Goal: Task Accomplishment & Management: Complete application form

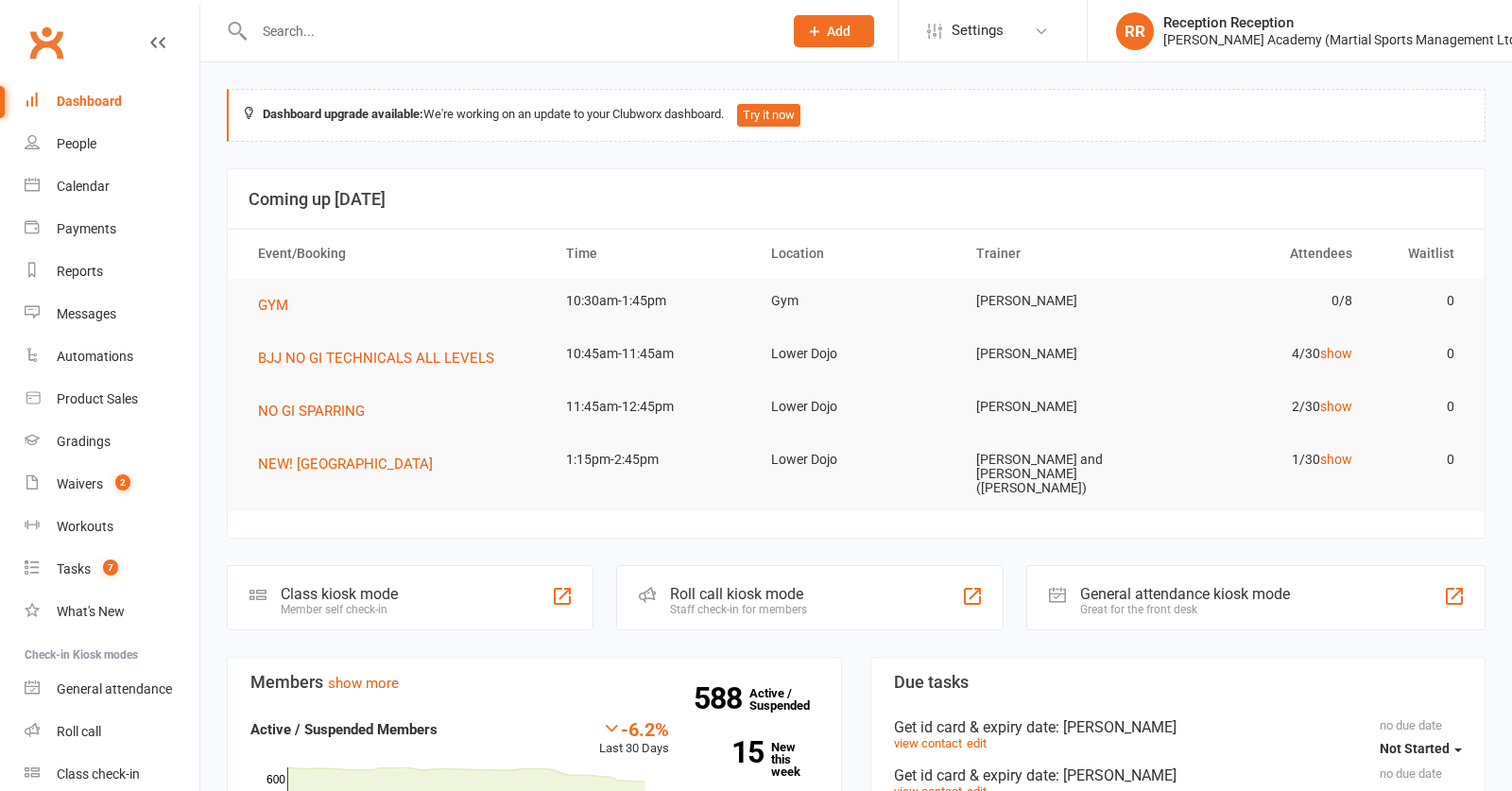
click at [578, 25] on input "text" at bounding box center [509, 31] width 521 height 27
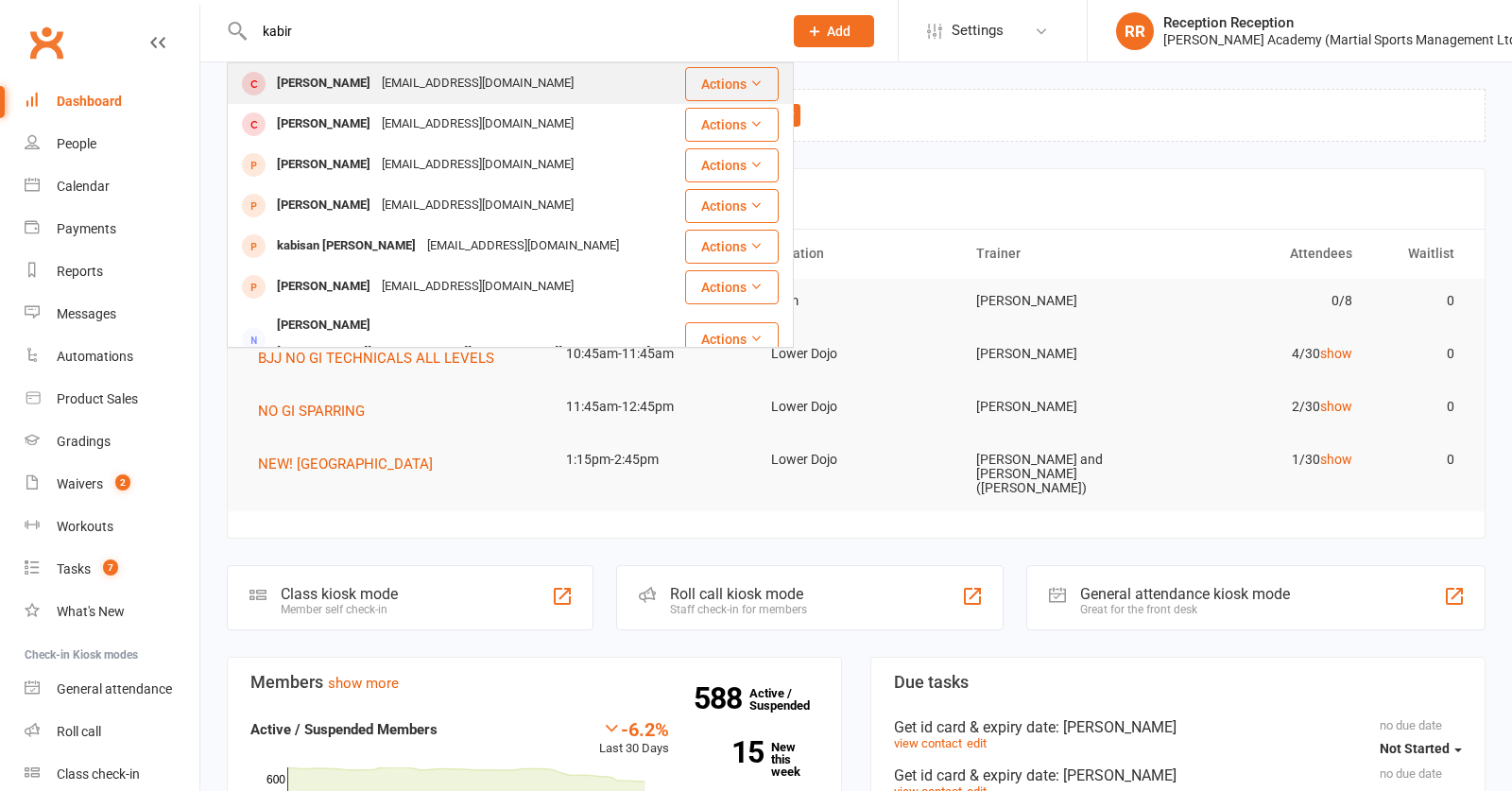
type input "kabir"
click at [495, 104] on td "Kabir Bhandal kabirbhandal@gmail.com" at bounding box center [455, 83] width 456 height 41
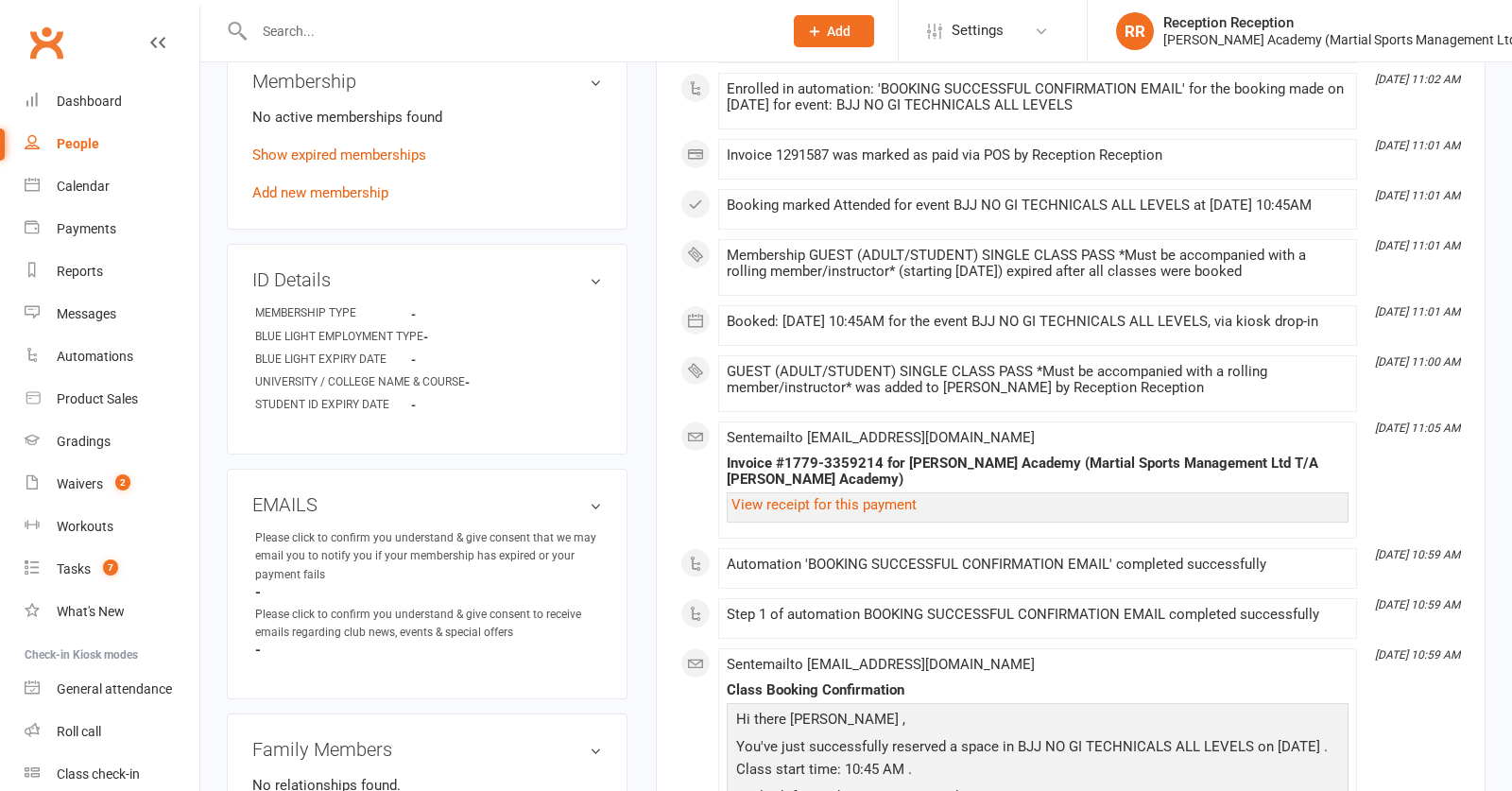
scroll to position [785, 0]
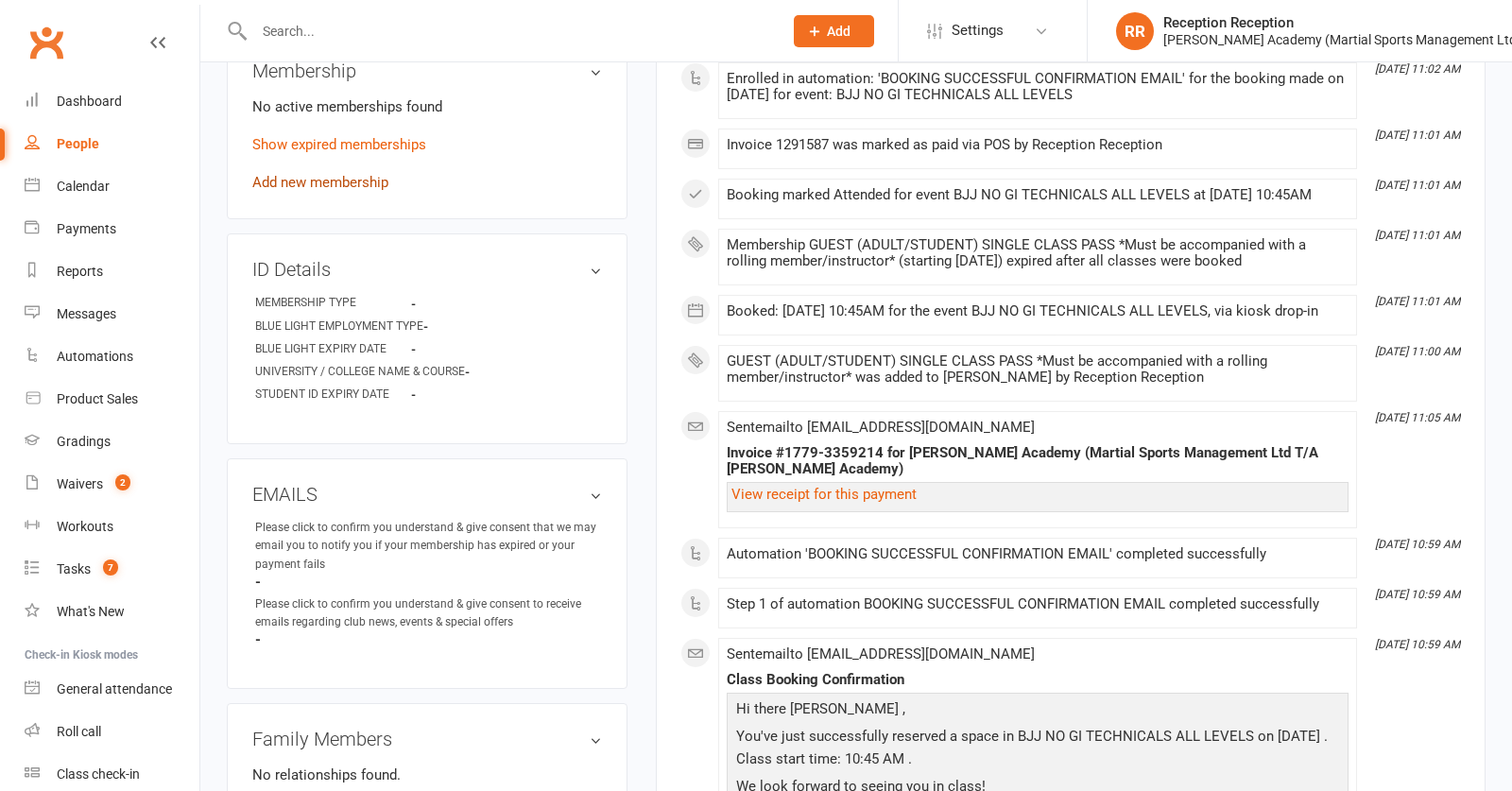
click at [357, 178] on link "Add new membership" at bounding box center [320, 182] width 136 height 17
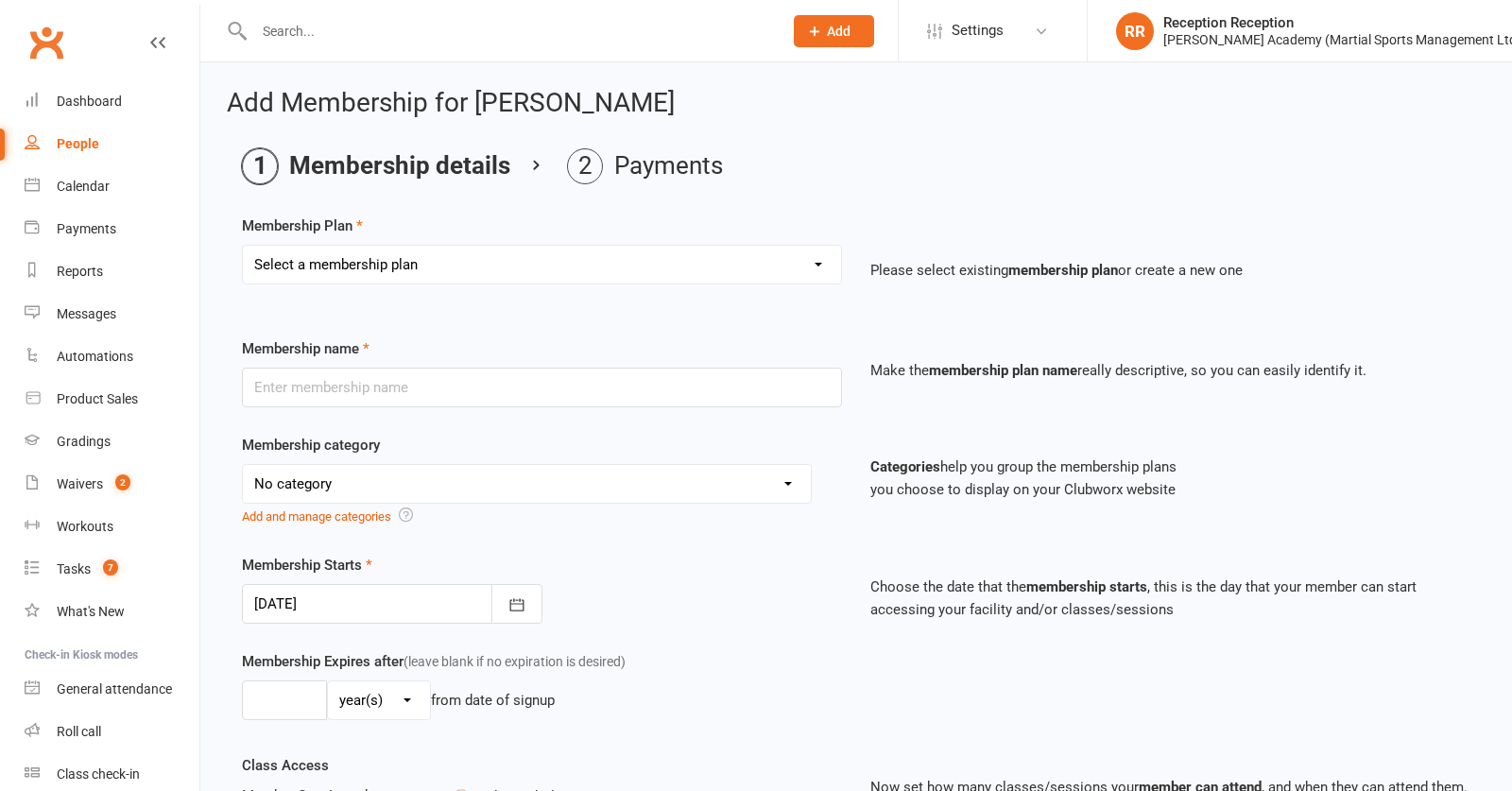
click at [355, 284] on div "Select a membership plan [DEMOGRAPHIC_DATA] BJJ Gues Pass SAMBO DROPIN GUEST PA…" at bounding box center [542, 264] width 600 height 40
select select "9"
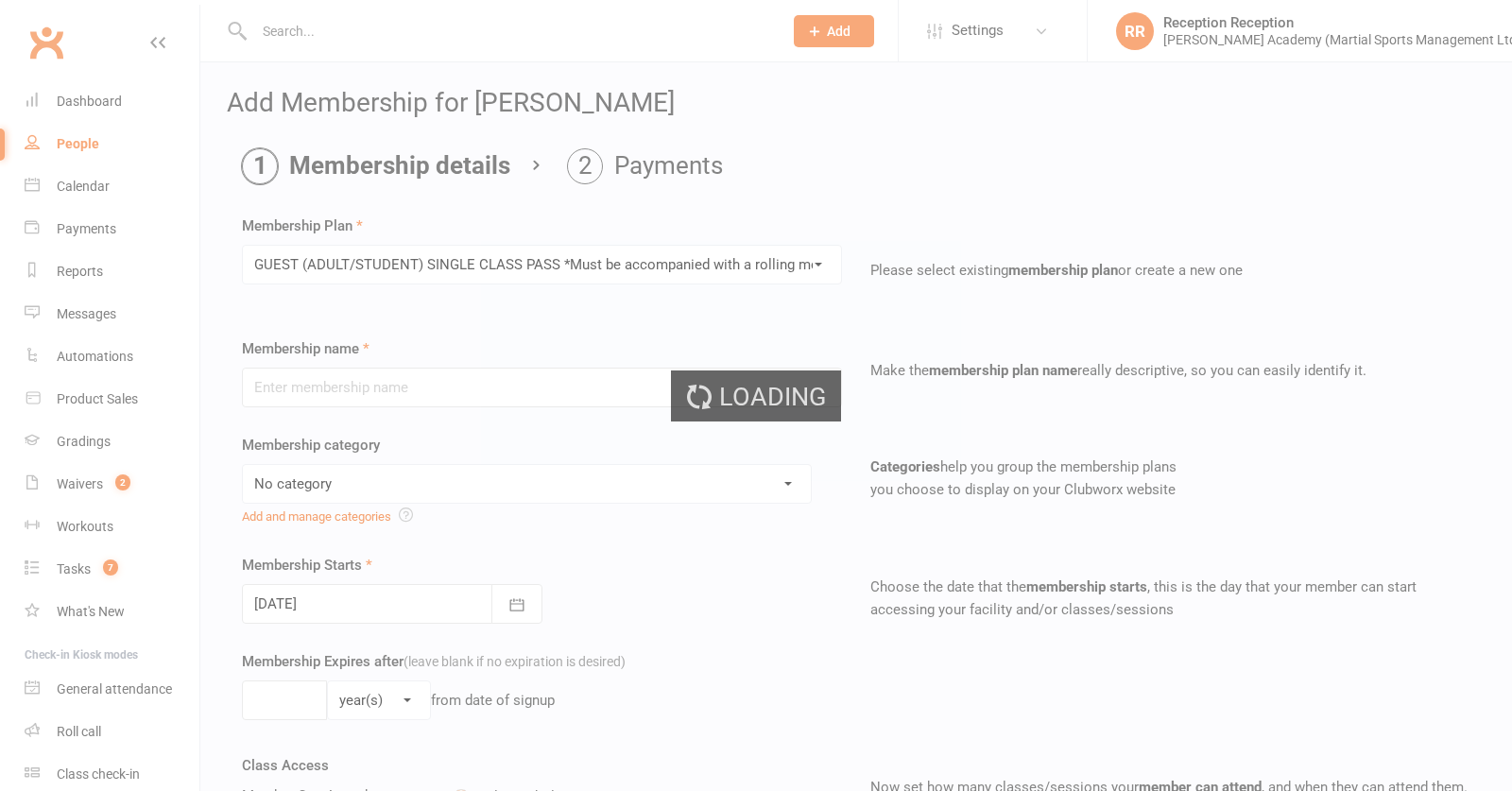
type input "GUEST (ADULT/STUDENT) SINGLE CLASS PASS *Must be accompanied with a rolling mem…"
select select "7"
type input "1"
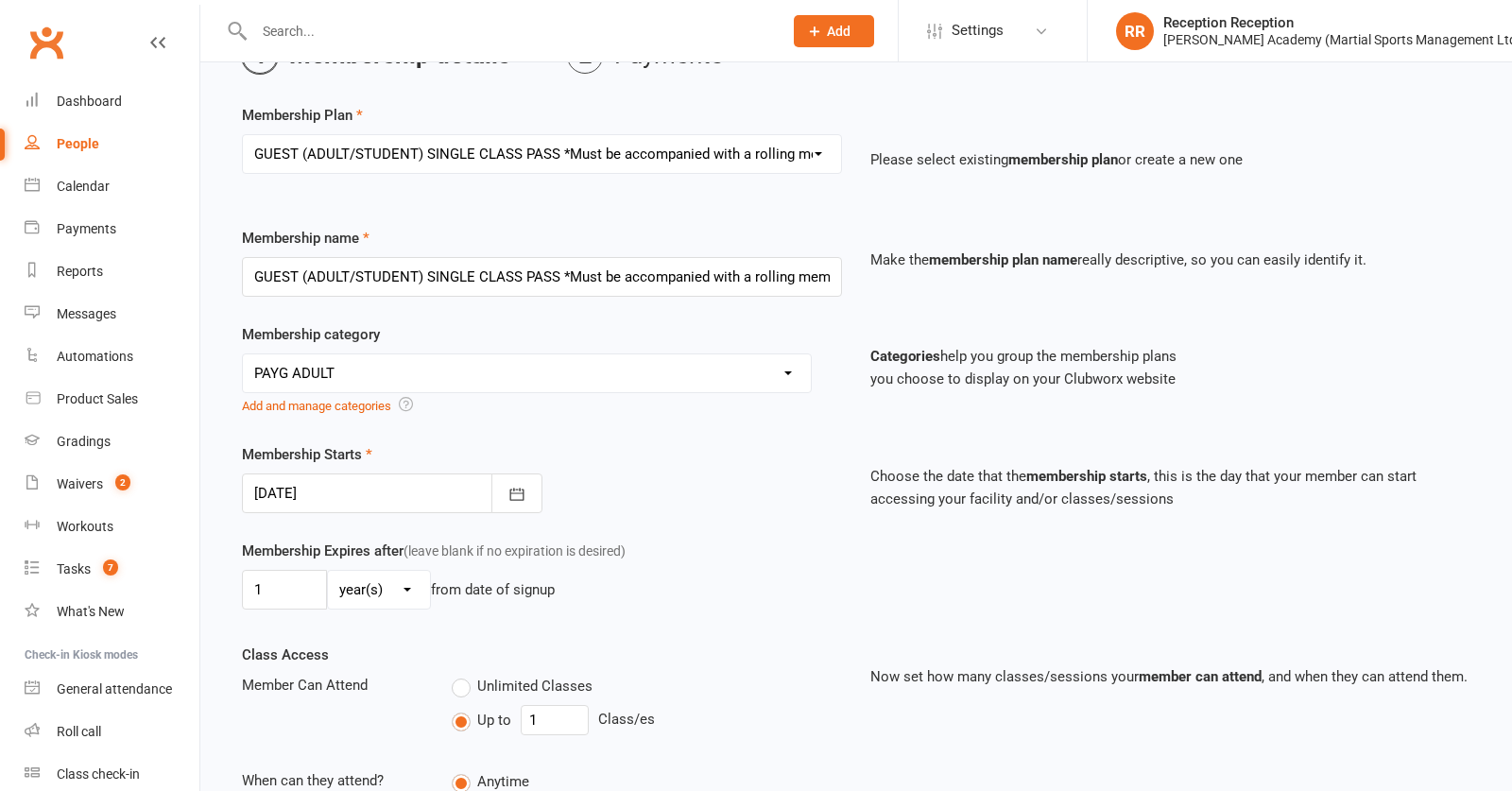
scroll to position [111, 0]
select select "0"
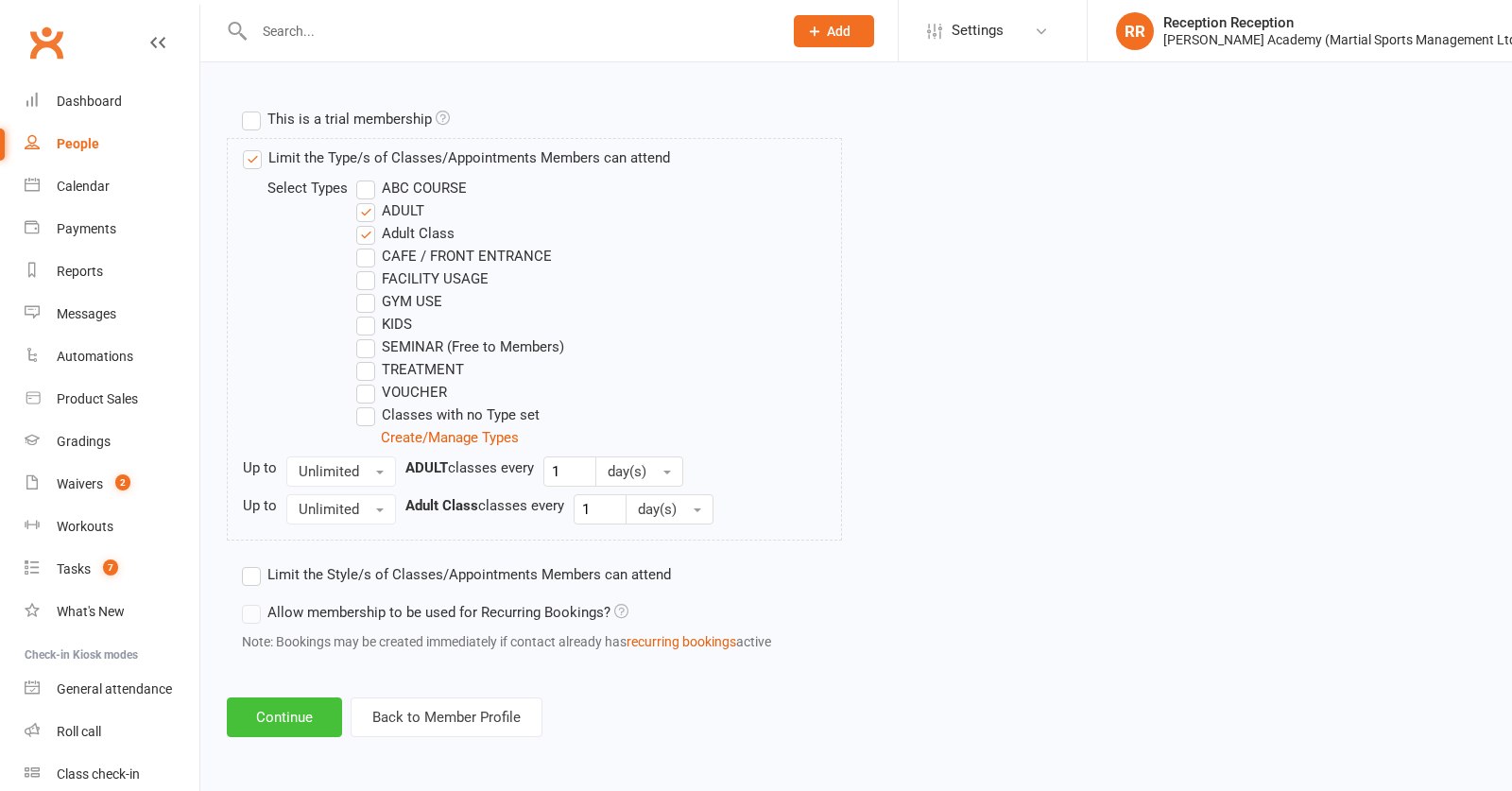
scroll to position [924, 0]
click at [284, 728] on button "Continue" at bounding box center [284, 717] width 115 height 40
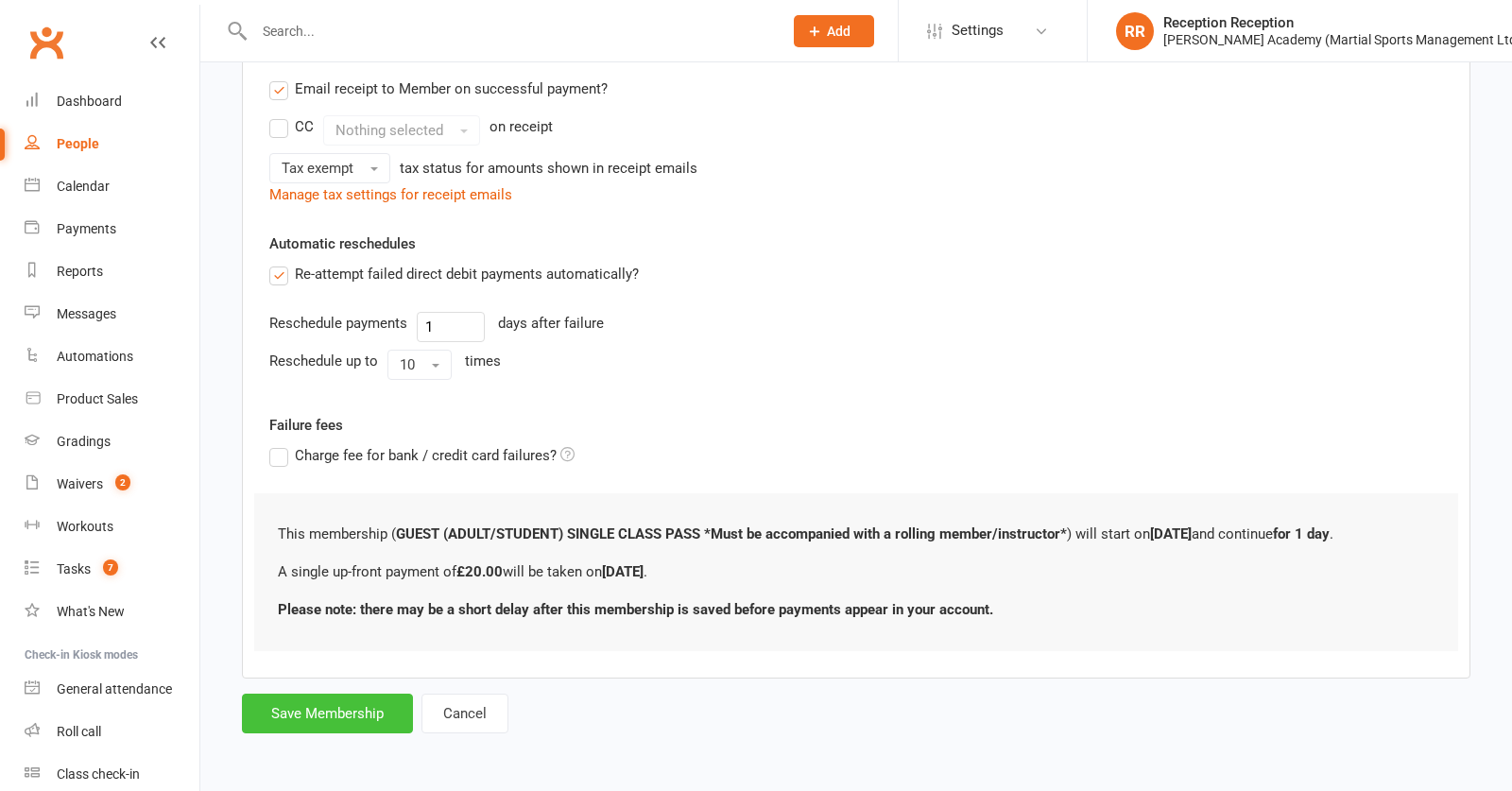
scroll to position [395, 0]
click at [290, 725] on button "Save Membership" at bounding box center [327, 713] width 171 height 40
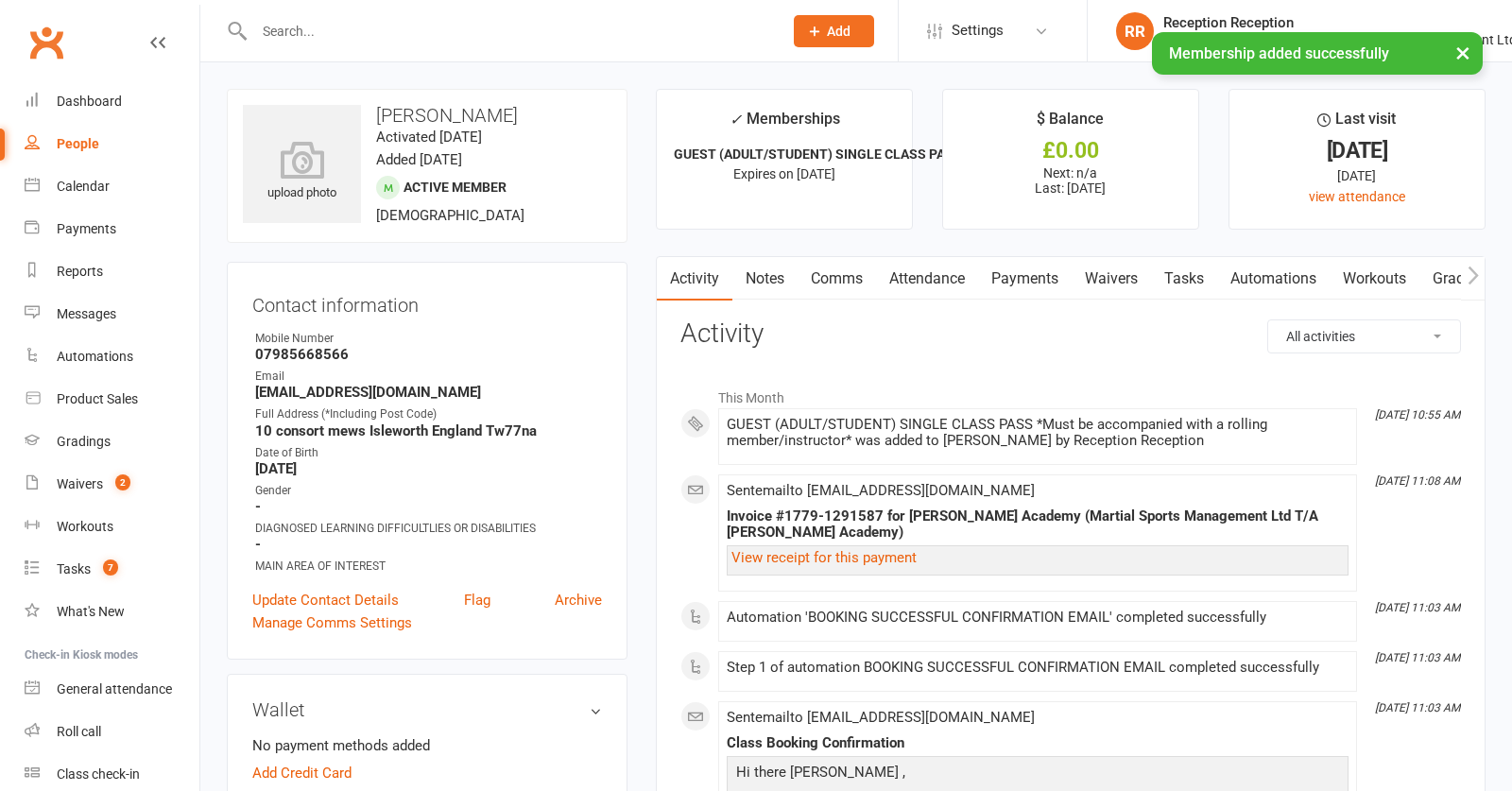
click at [1029, 284] on link "Payments" at bounding box center [1025, 279] width 93 height 44
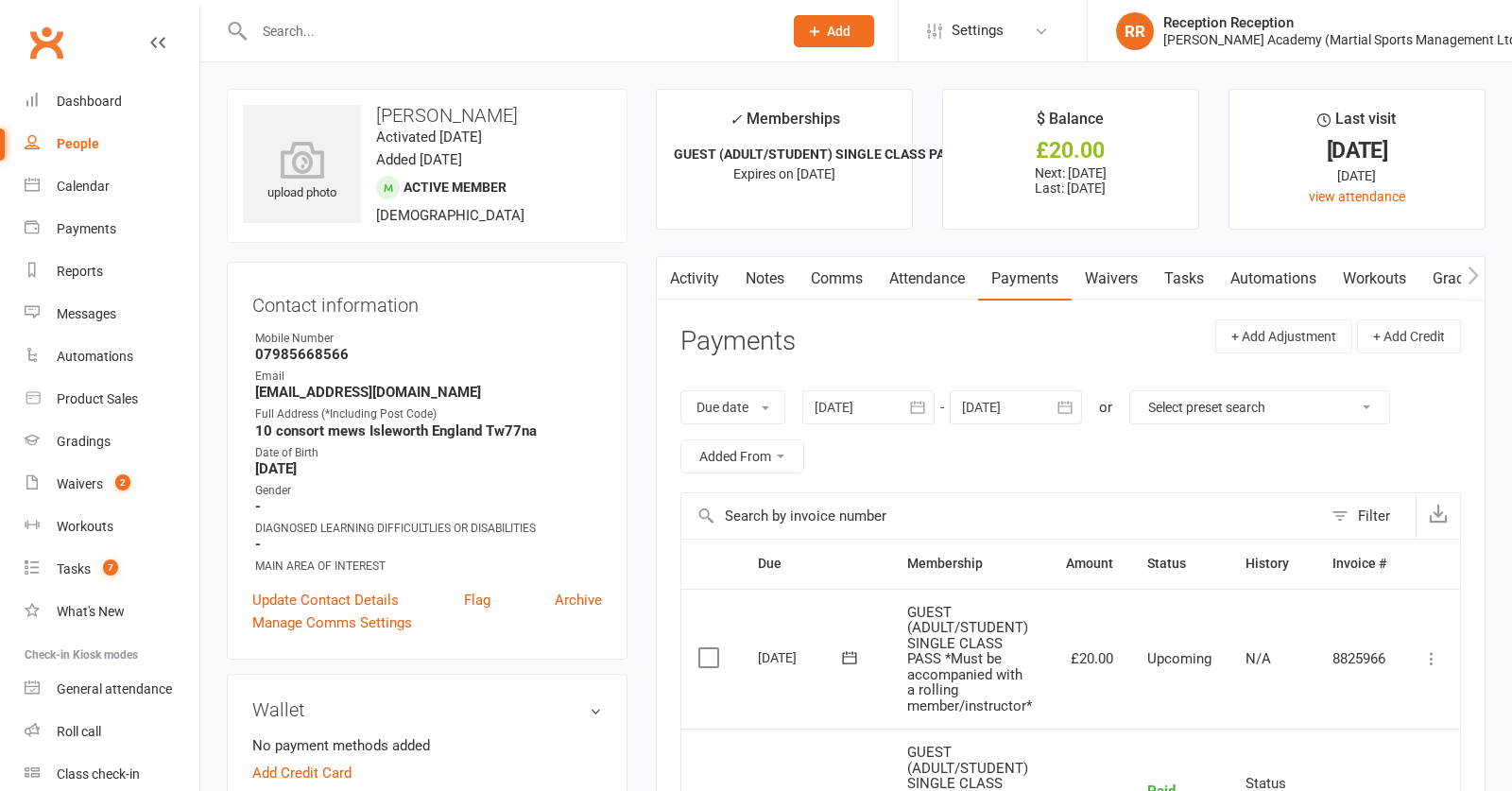
click at [1432, 657] on icon at bounding box center [1431, 658] width 19 height 19
click at [1405, 723] on link "Mark as Paid (POS)" at bounding box center [1349, 733] width 187 height 38
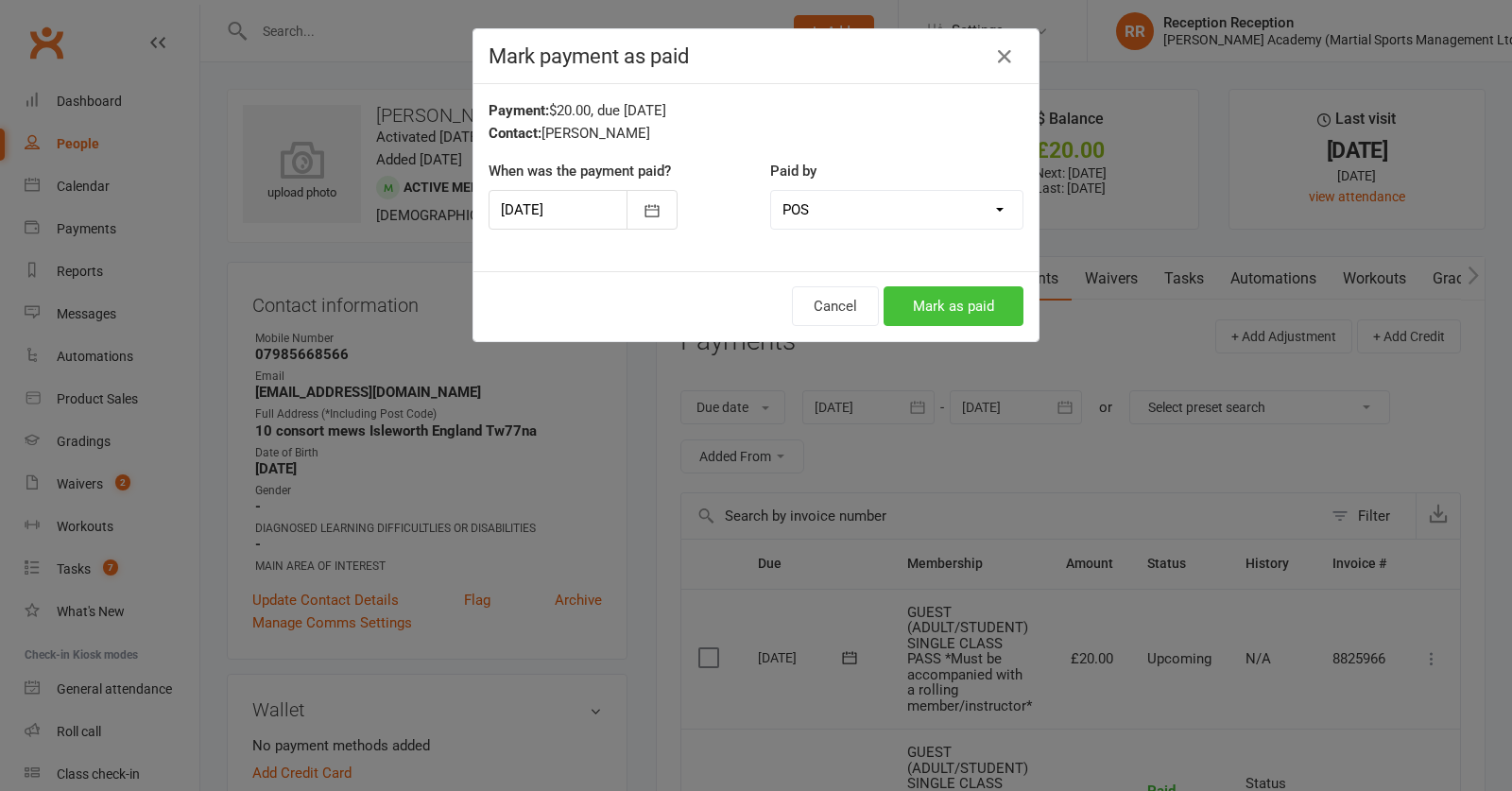
click at [980, 317] on button "Mark as paid" at bounding box center [953, 306] width 140 height 40
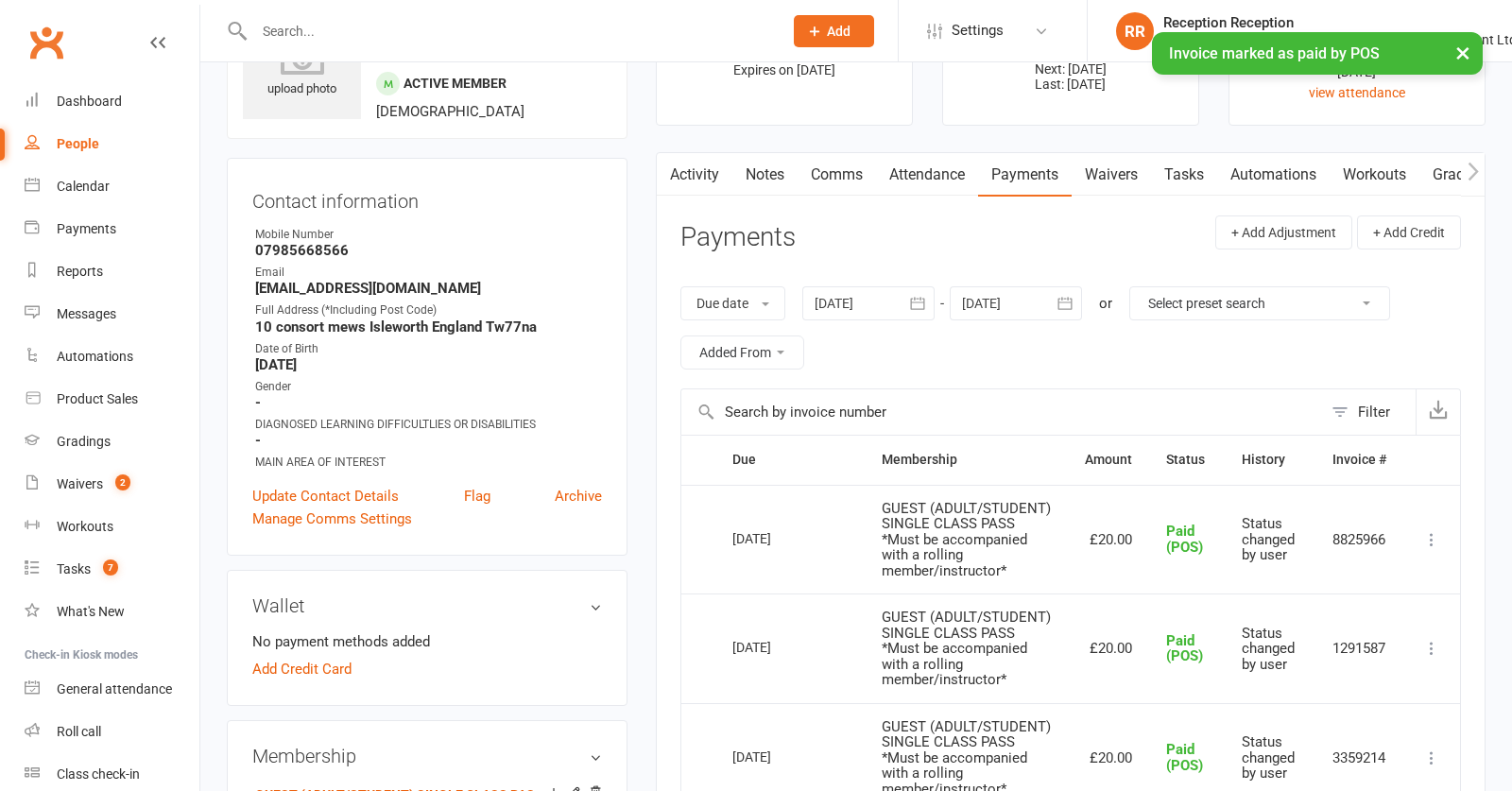
scroll to position [132, 0]
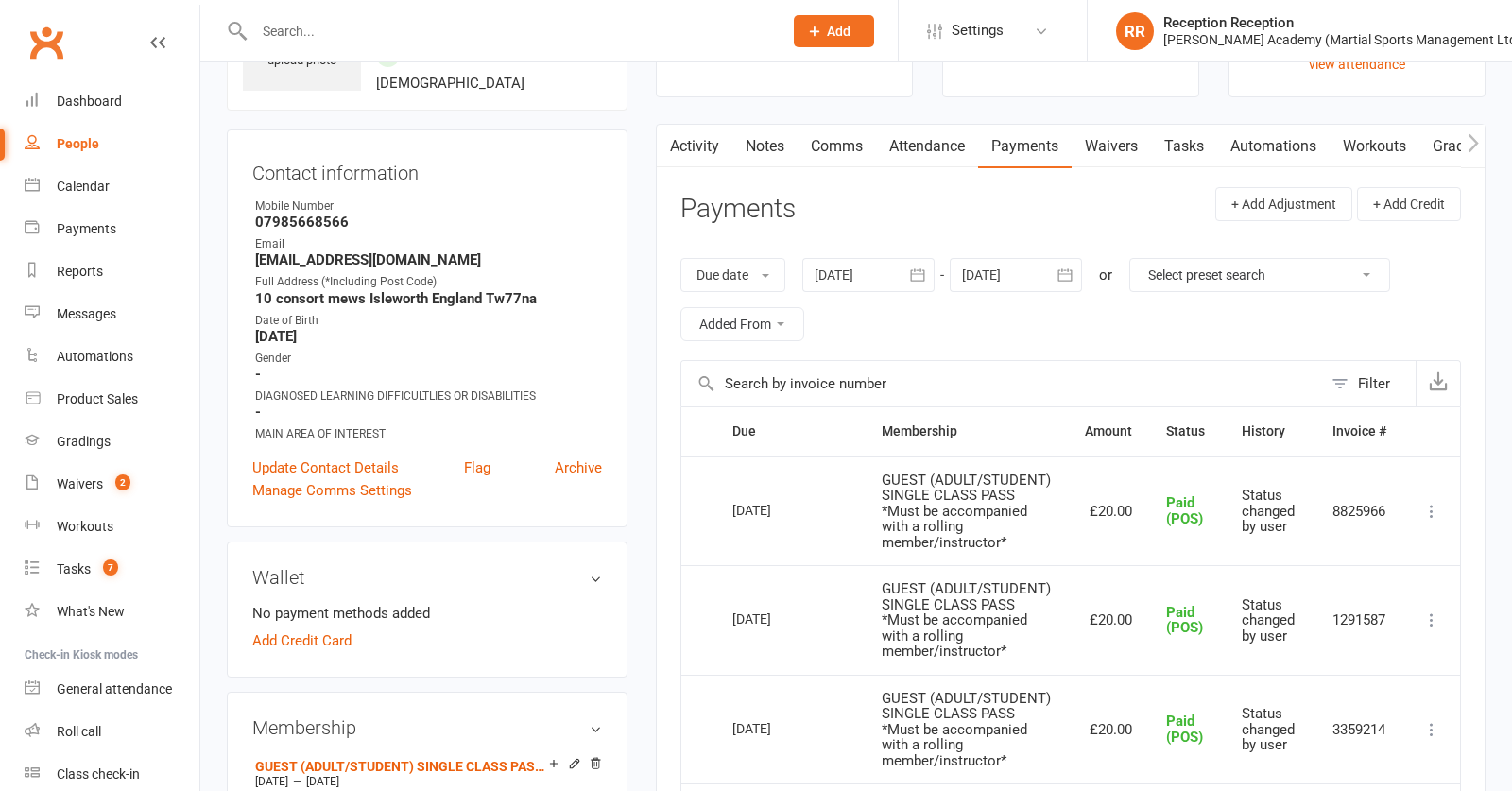
click at [547, 26] on input "text" at bounding box center [509, 31] width 521 height 27
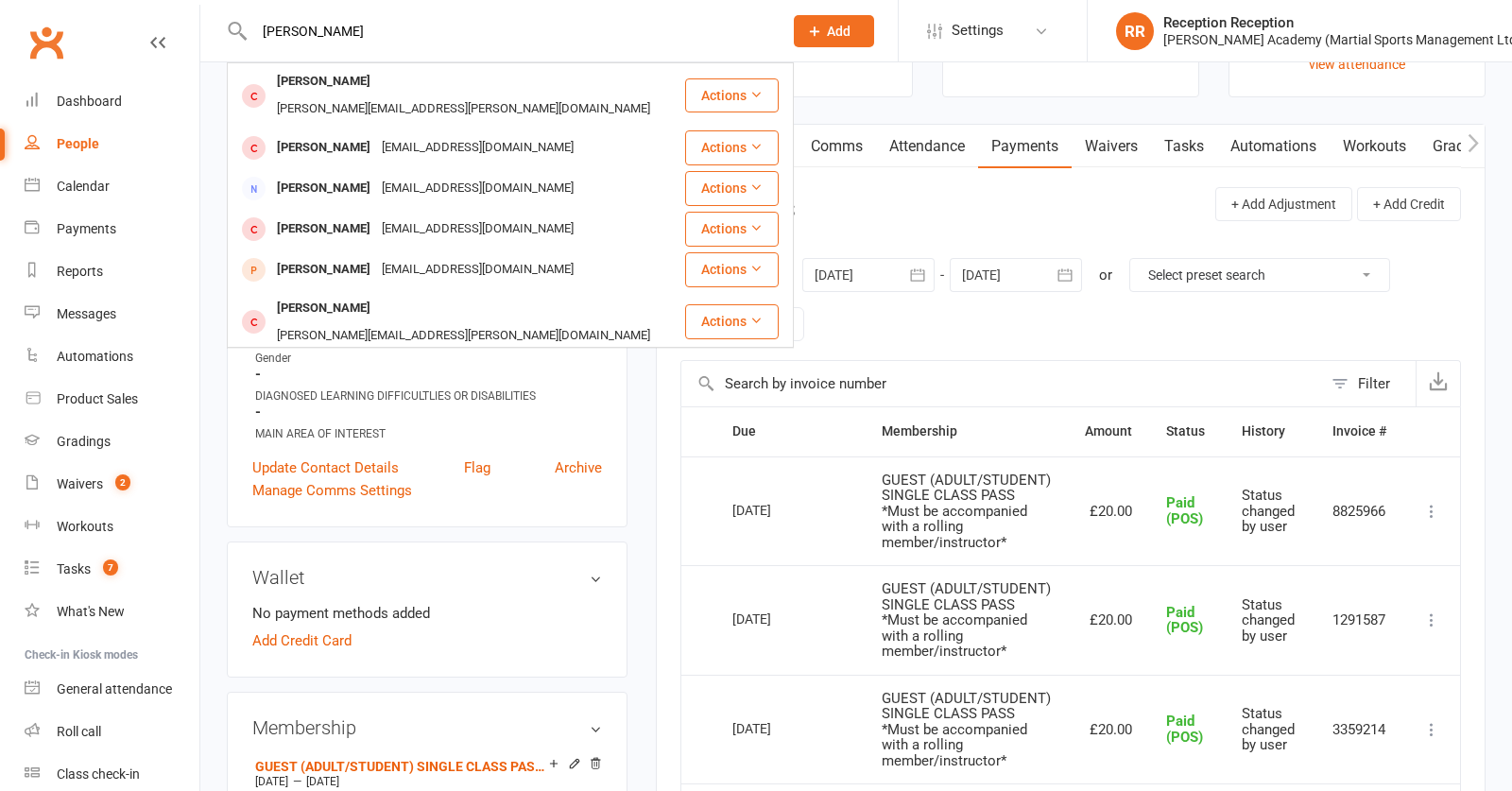
type input "[PERSON_NAME]"
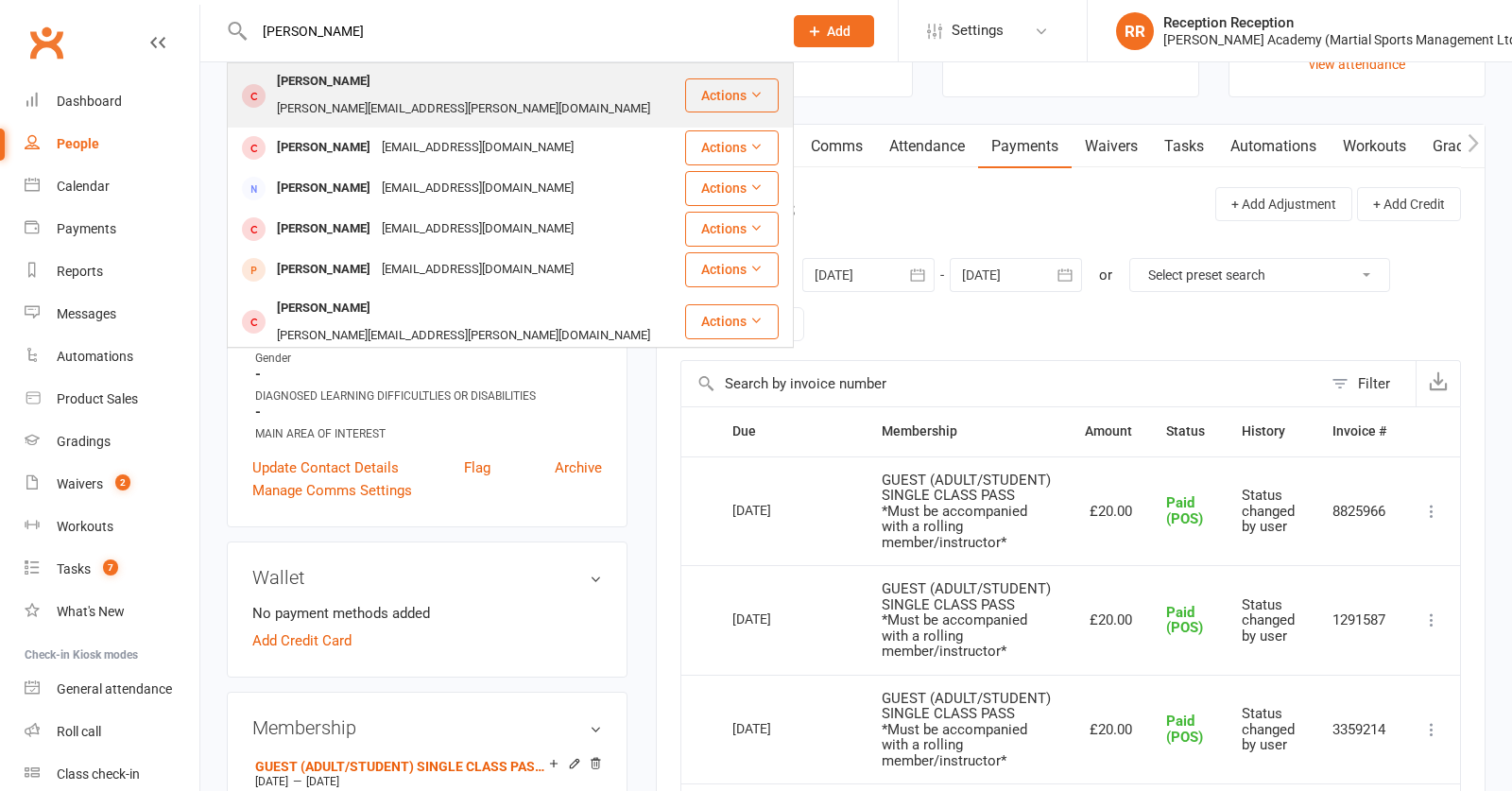
drag, startPoint x: 576, startPoint y: 86, endPoint x: 500, endPoint y: 86, distance: 76.0
click at [500, 95] on div "[PERSON_NAME][EMAIL_ADDRESS][PERSON_NAME][DOMAIN_NAME]" at bounding box center [463, 109] width 385 height 28
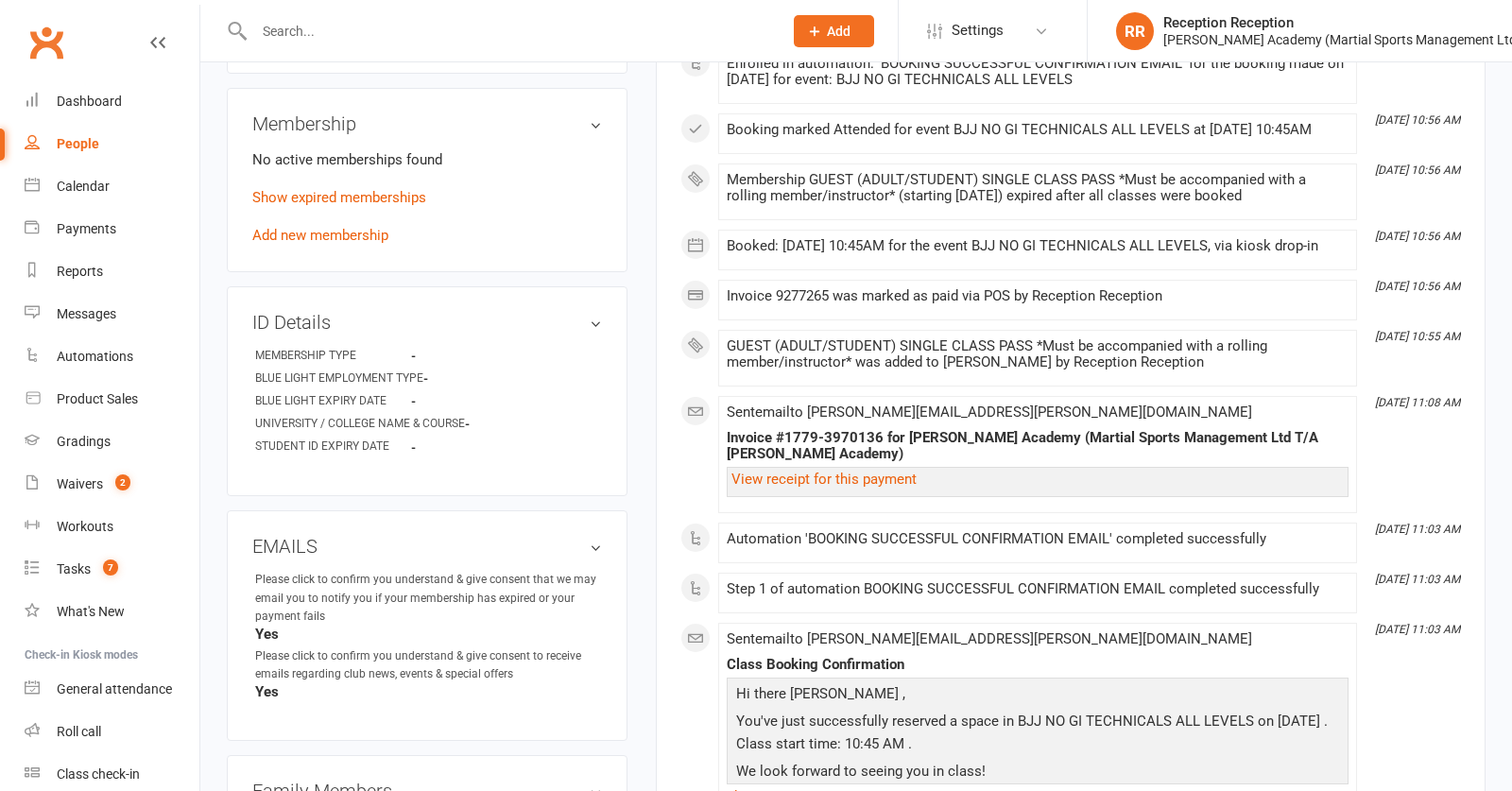
scroll to position [568, 0]
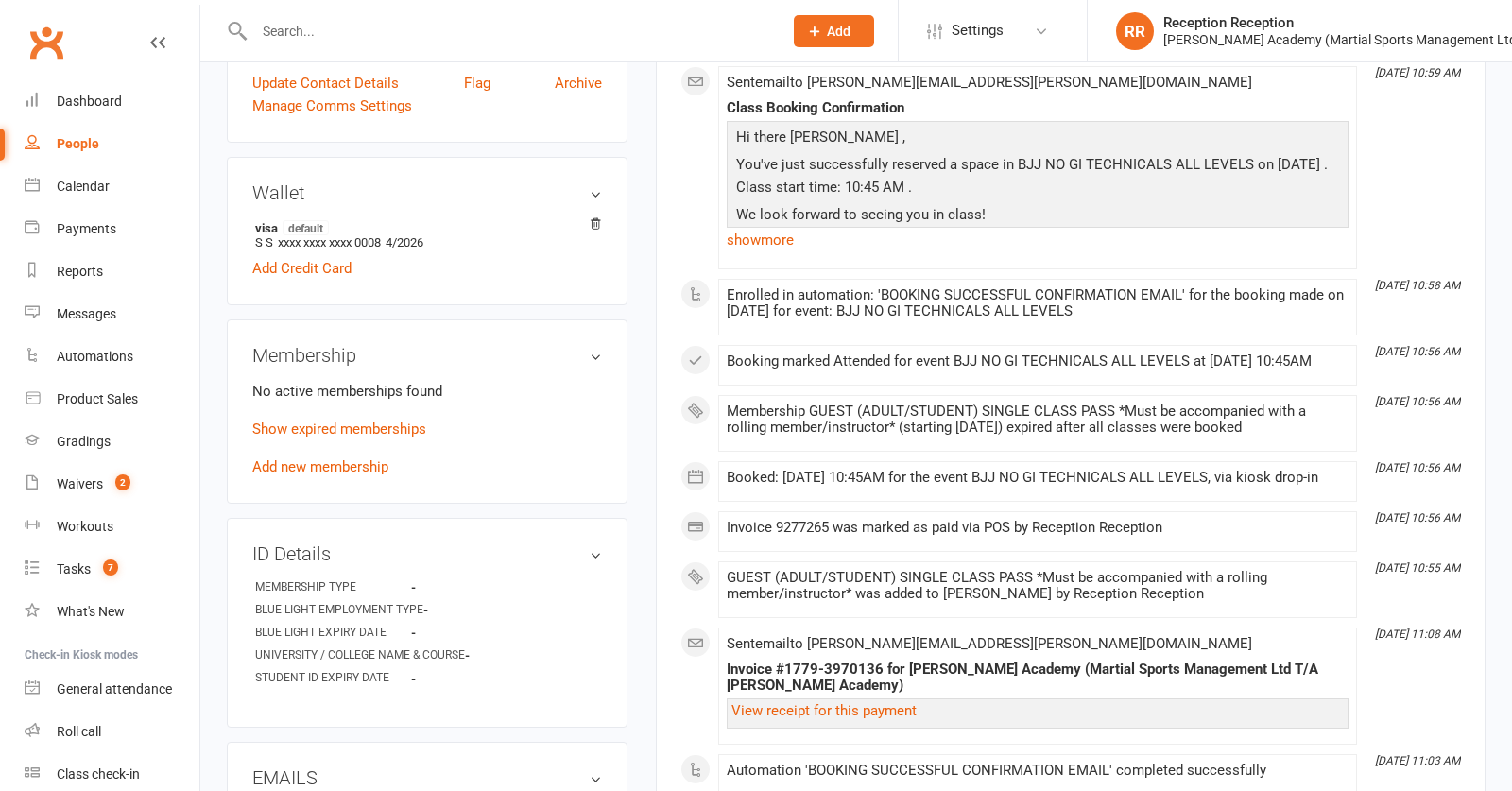
click at [322, 461] on div "No active memberships found Show expired memberships Add new membership" at bounding box center [427, 428] width 350 height 98
click at [326, 458] on link "Add new membership" at bounding box center [320, 466] width 136 height 17
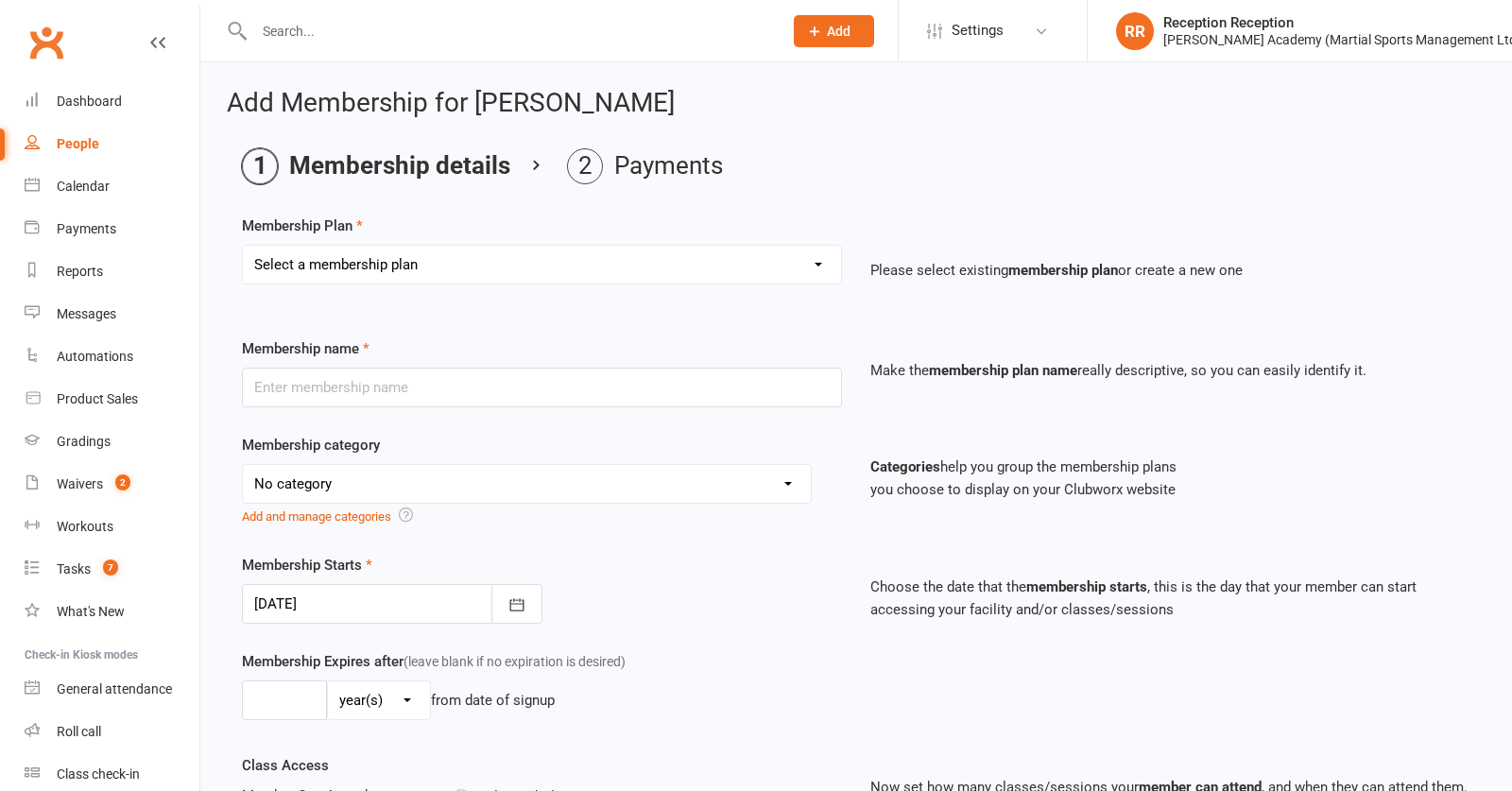
select select "9"
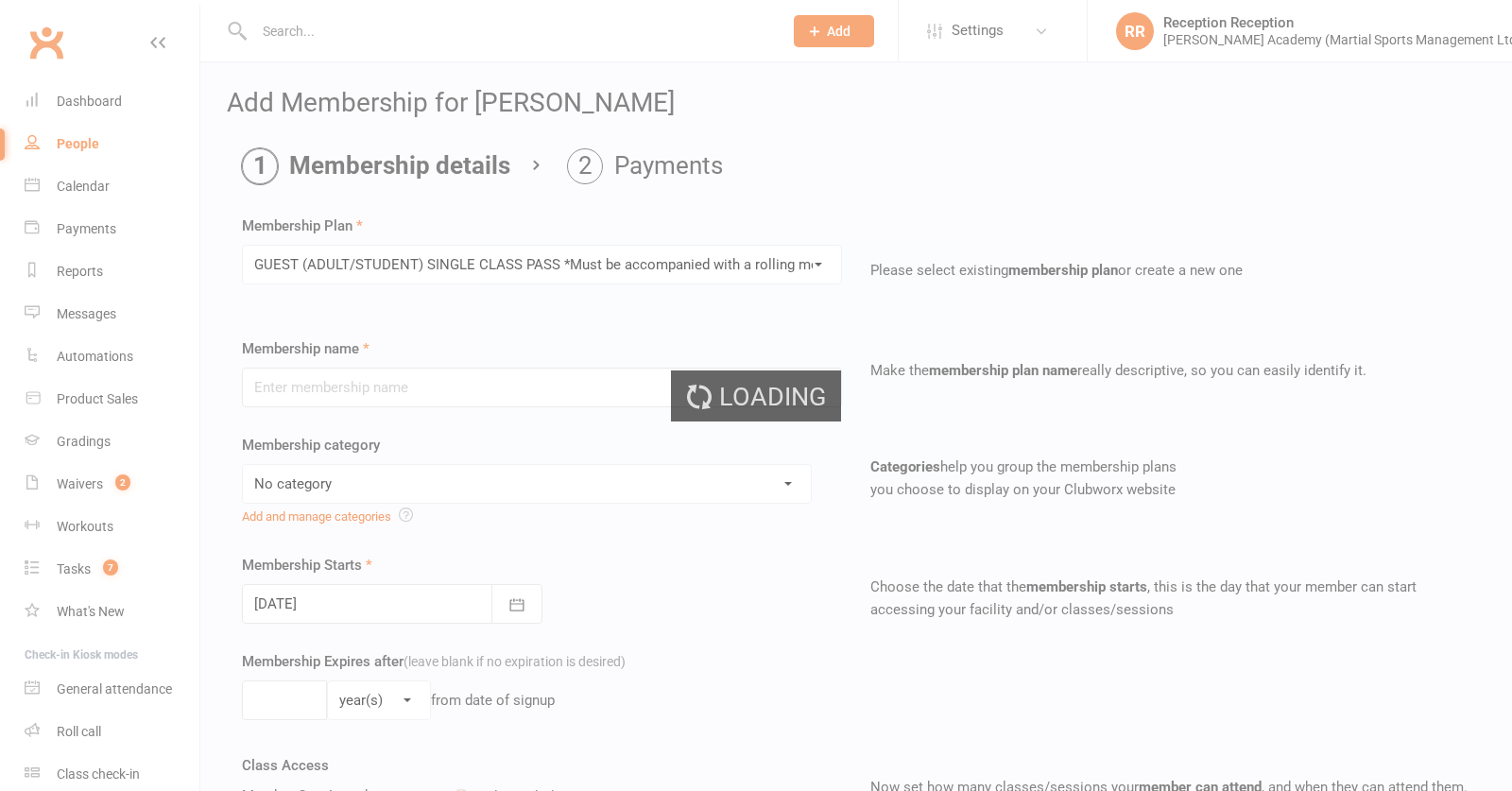
type input "GUEST (ADULT/STUDENT) SINGLE CLASS PASS *Must be accompanied with a rolling mem…"
select select "7"
type input "1"
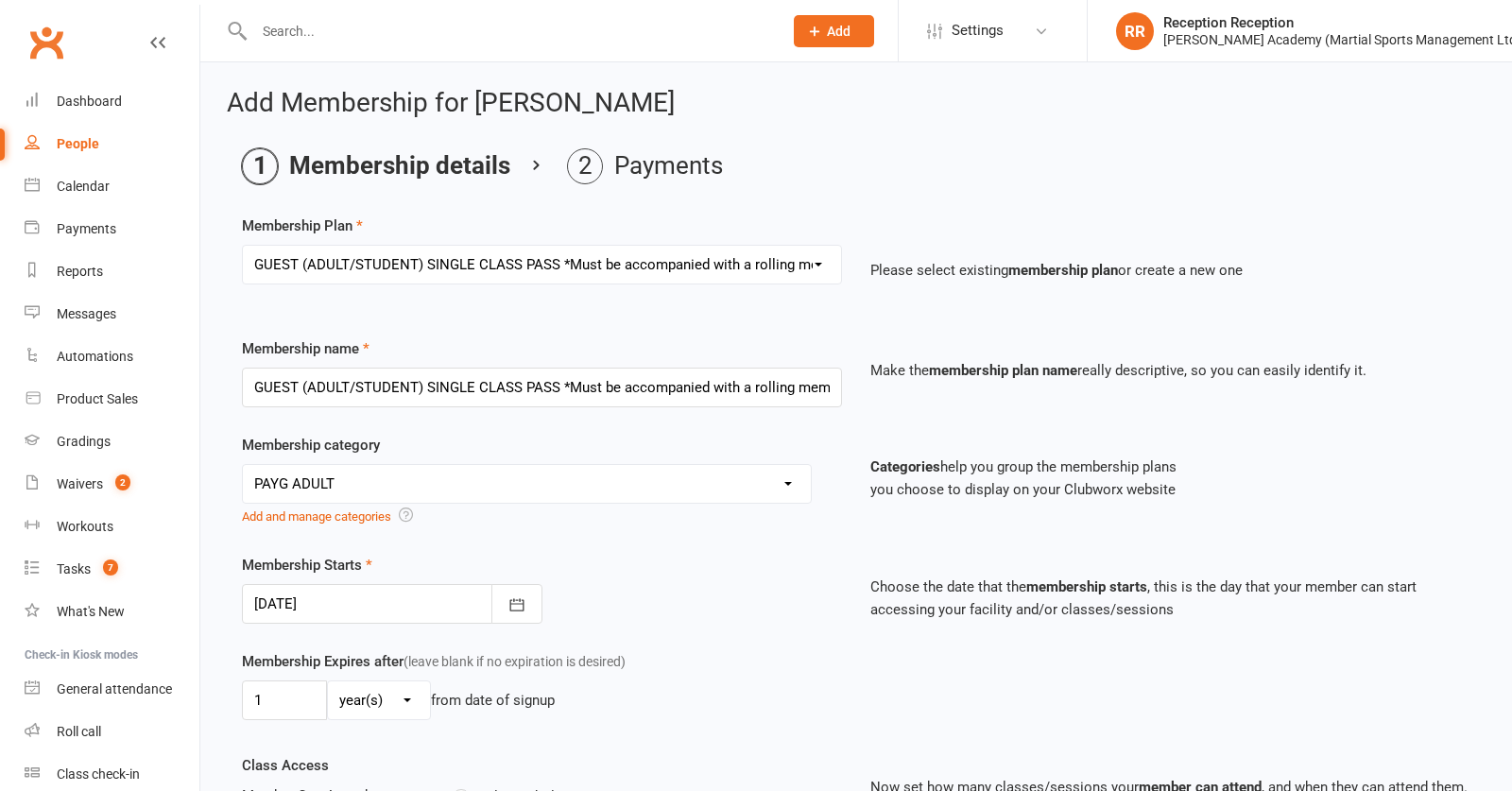
select select "0"
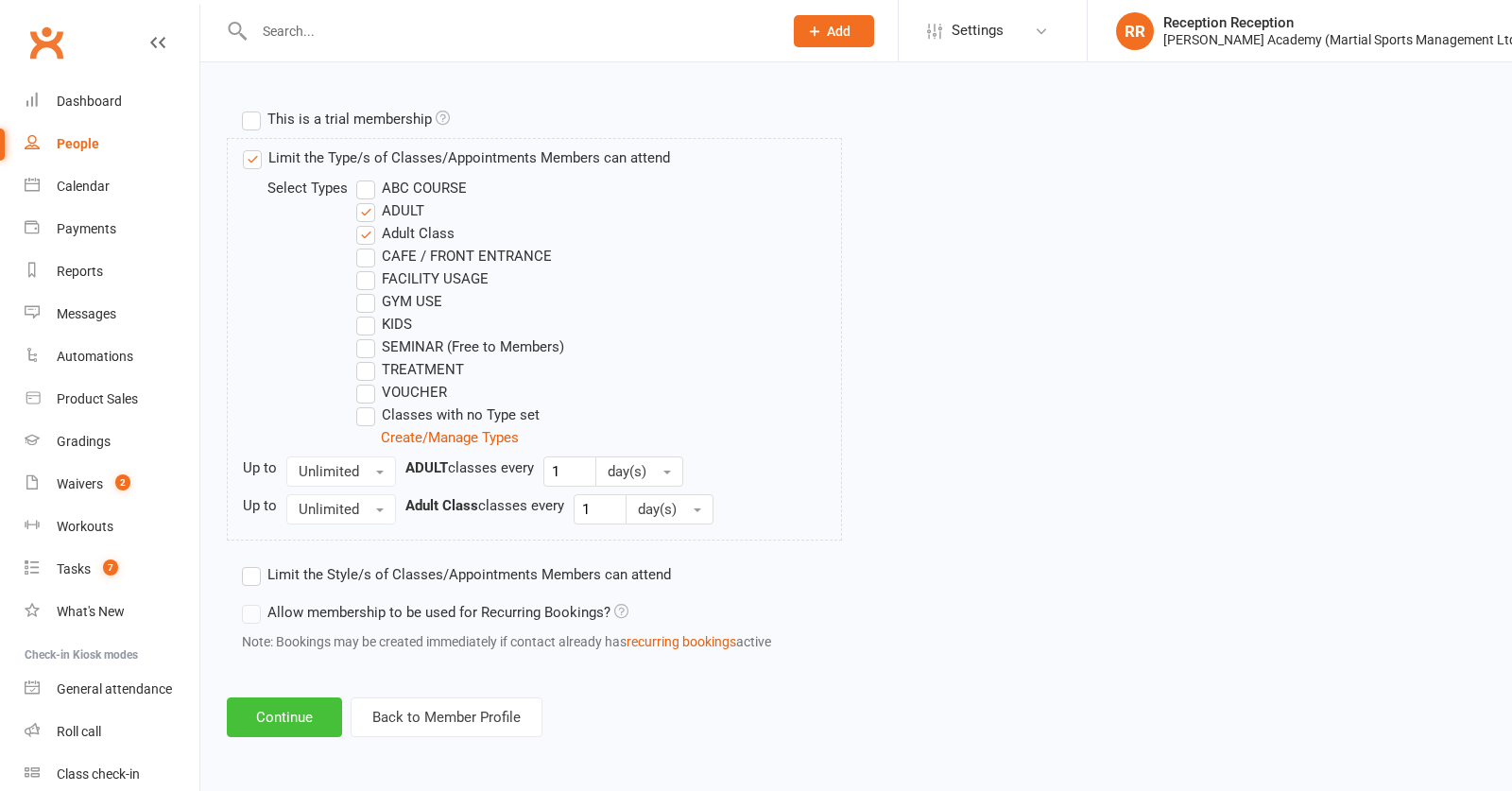
scroll to position [924, 0]
click at [316, 730] on button "Continue" at bounding box center [284, 717] width 115 height 40
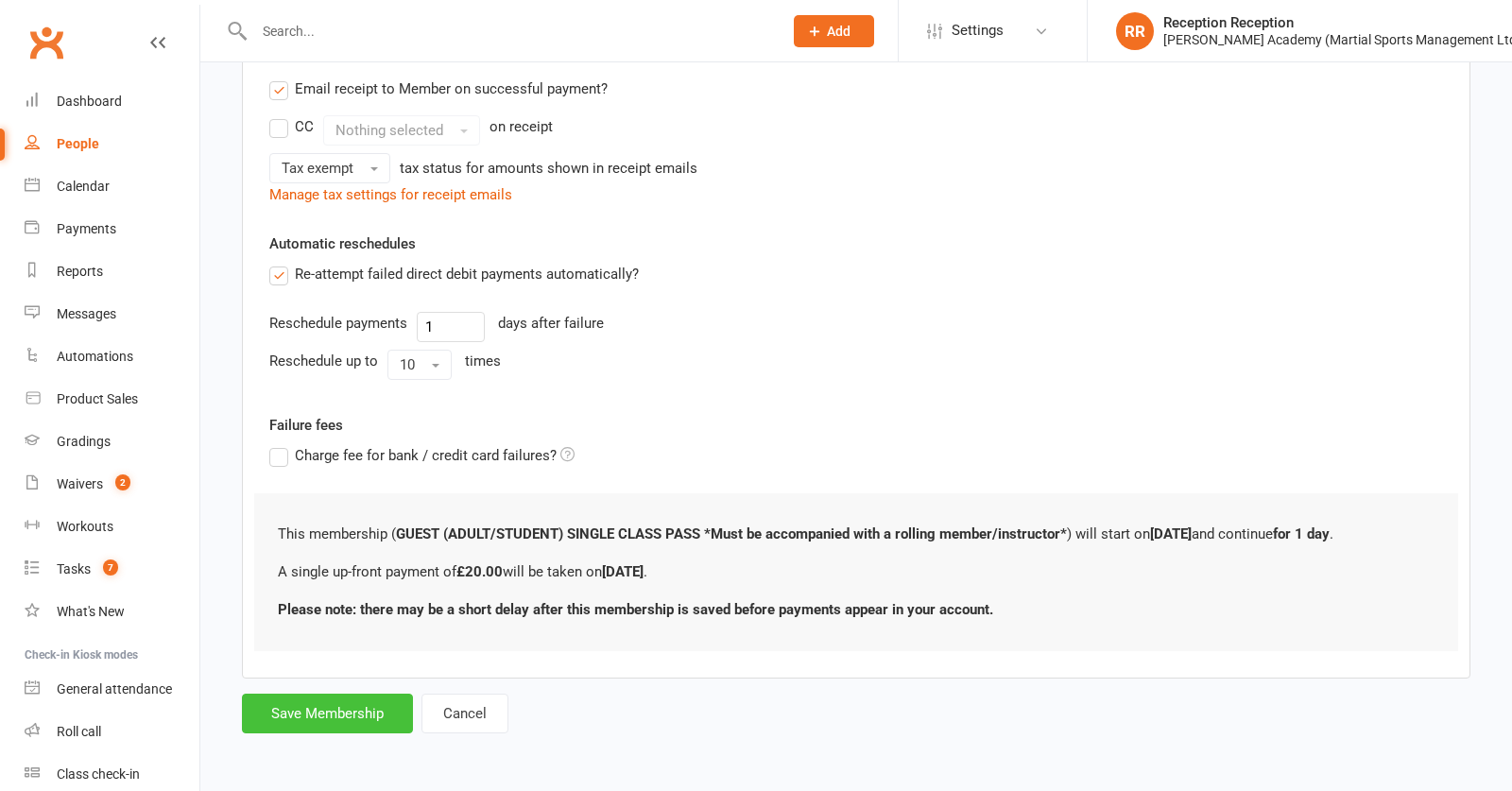
scroll to position [395, 0]
click at [307, 721] on button "Save Membership" at bounding box center [327, 713] width 171 height 40
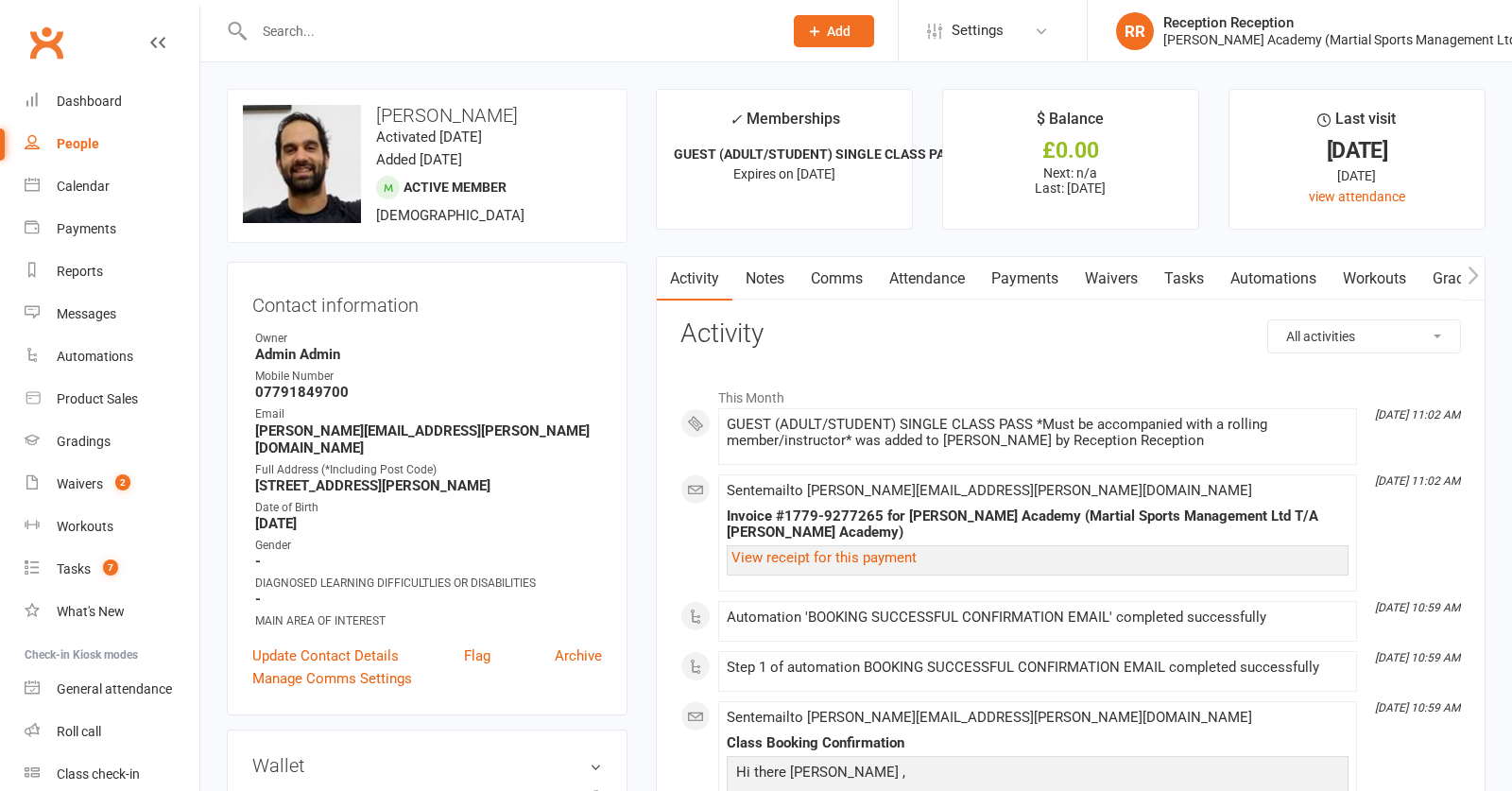
click at [1041, 286] on link "Payments" at bounding box center [1025, 279] width 93 height 44
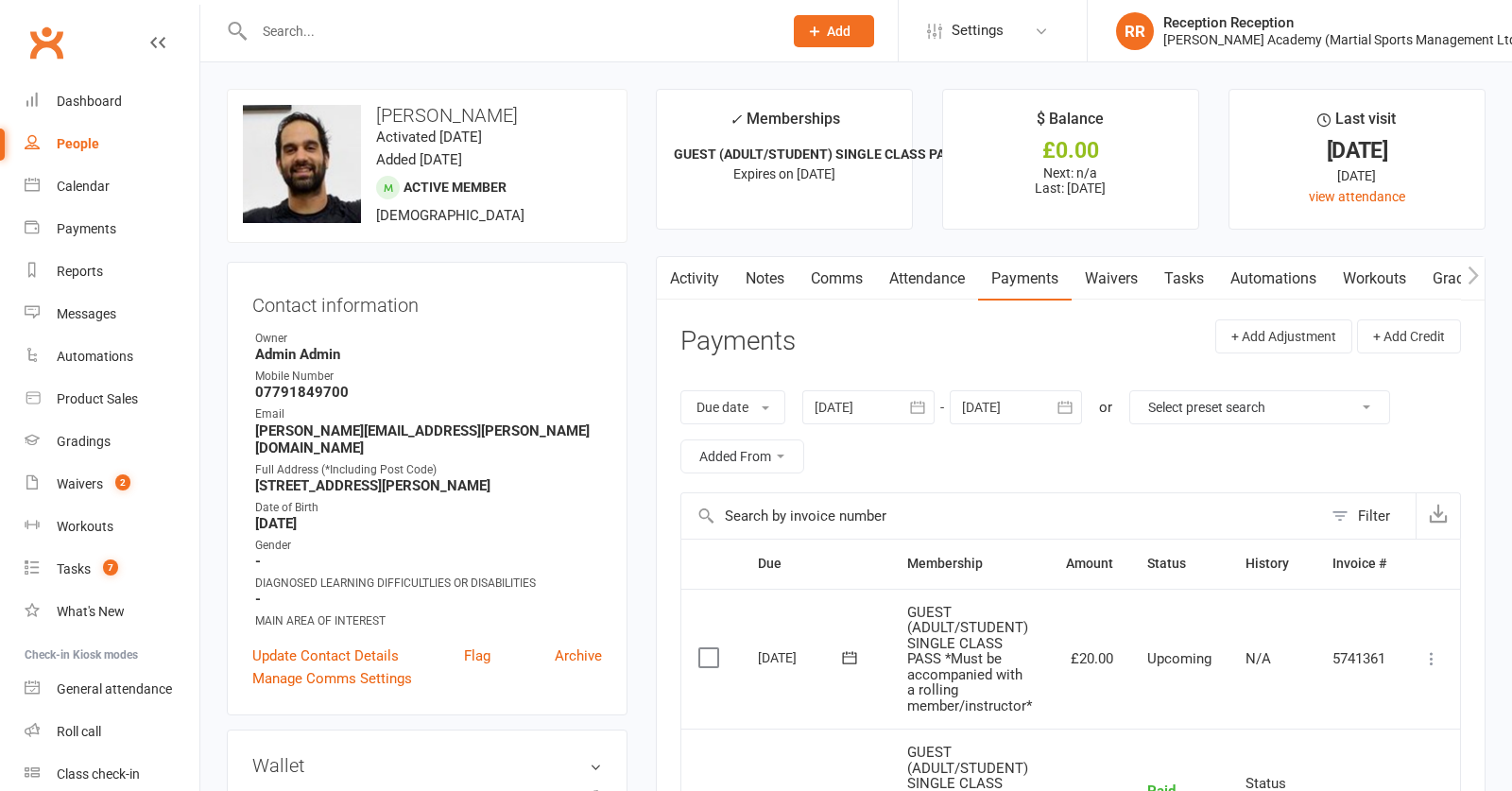
click at [1429, 666] on icon at bounding box center [1431, 658] width 19 height 19
click at [1375, 722] on link "Mark as Paid (POS)" at bounding box center [1349, 733] width 187 height 38
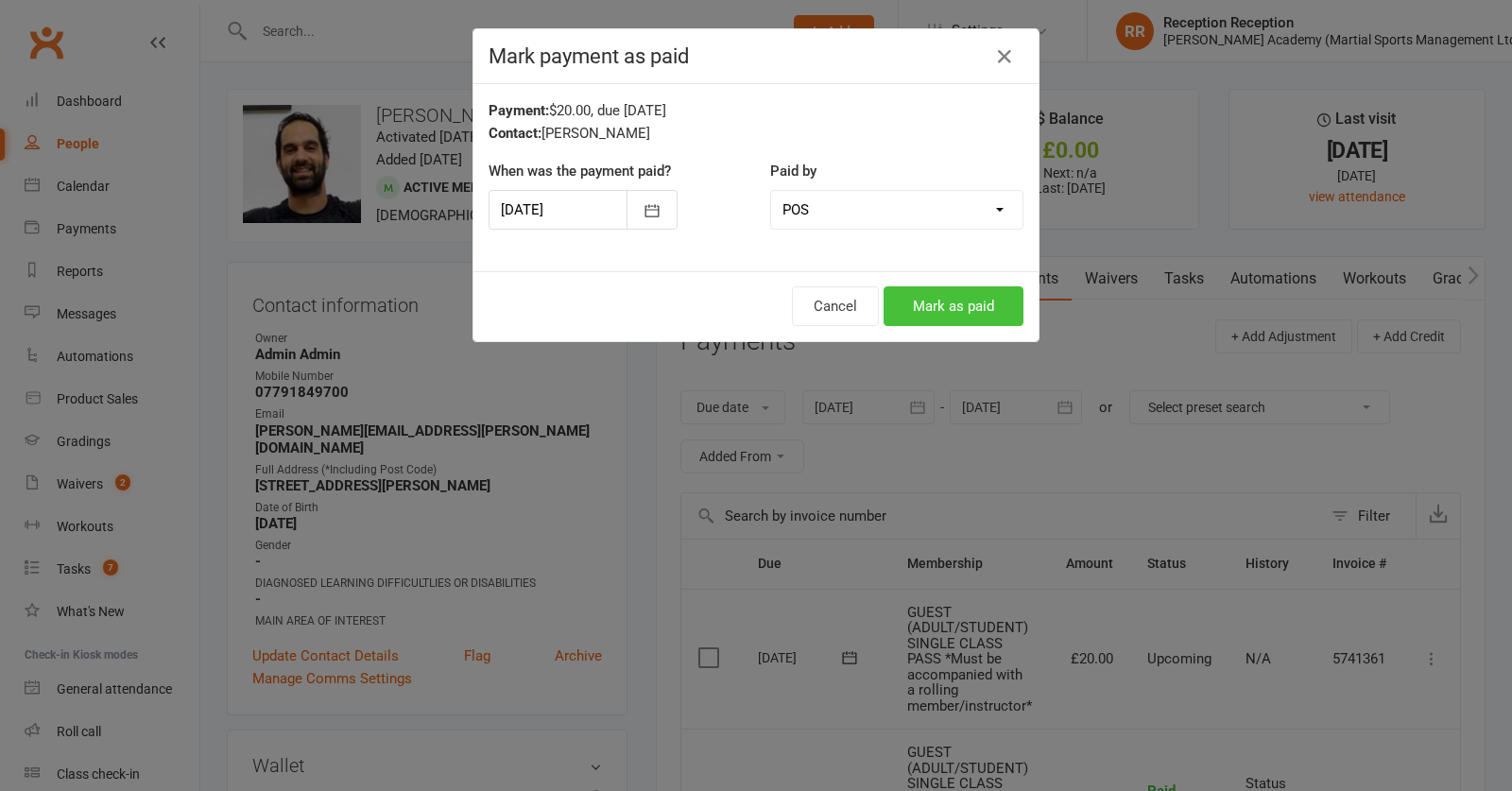
click at [975, 311] on button "Mark as paid" at bounding box center [953, 306] width 140 height 40
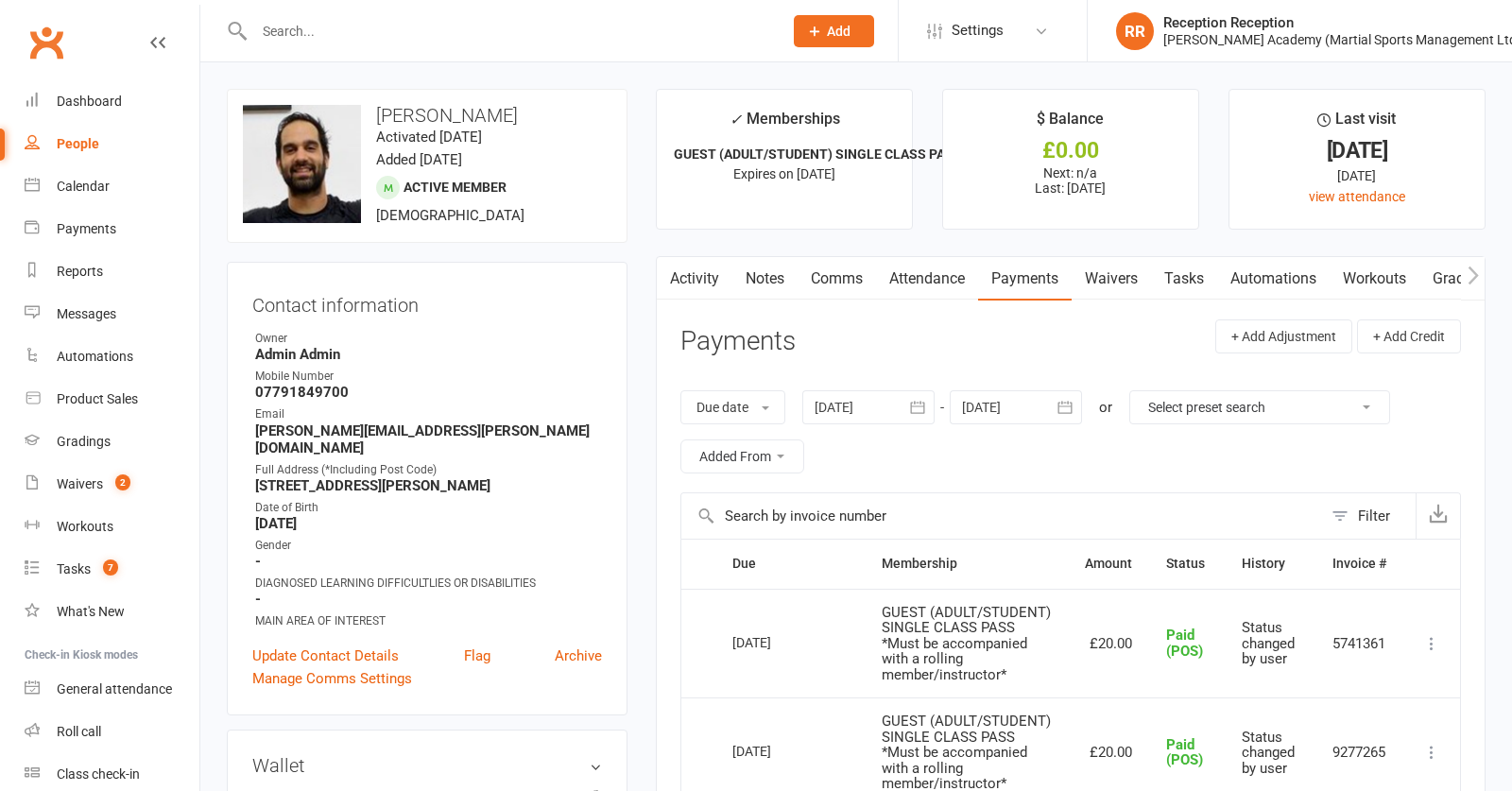
click at [532, 22] on input "text" at bounding box center [509, 31] width 521 height 27
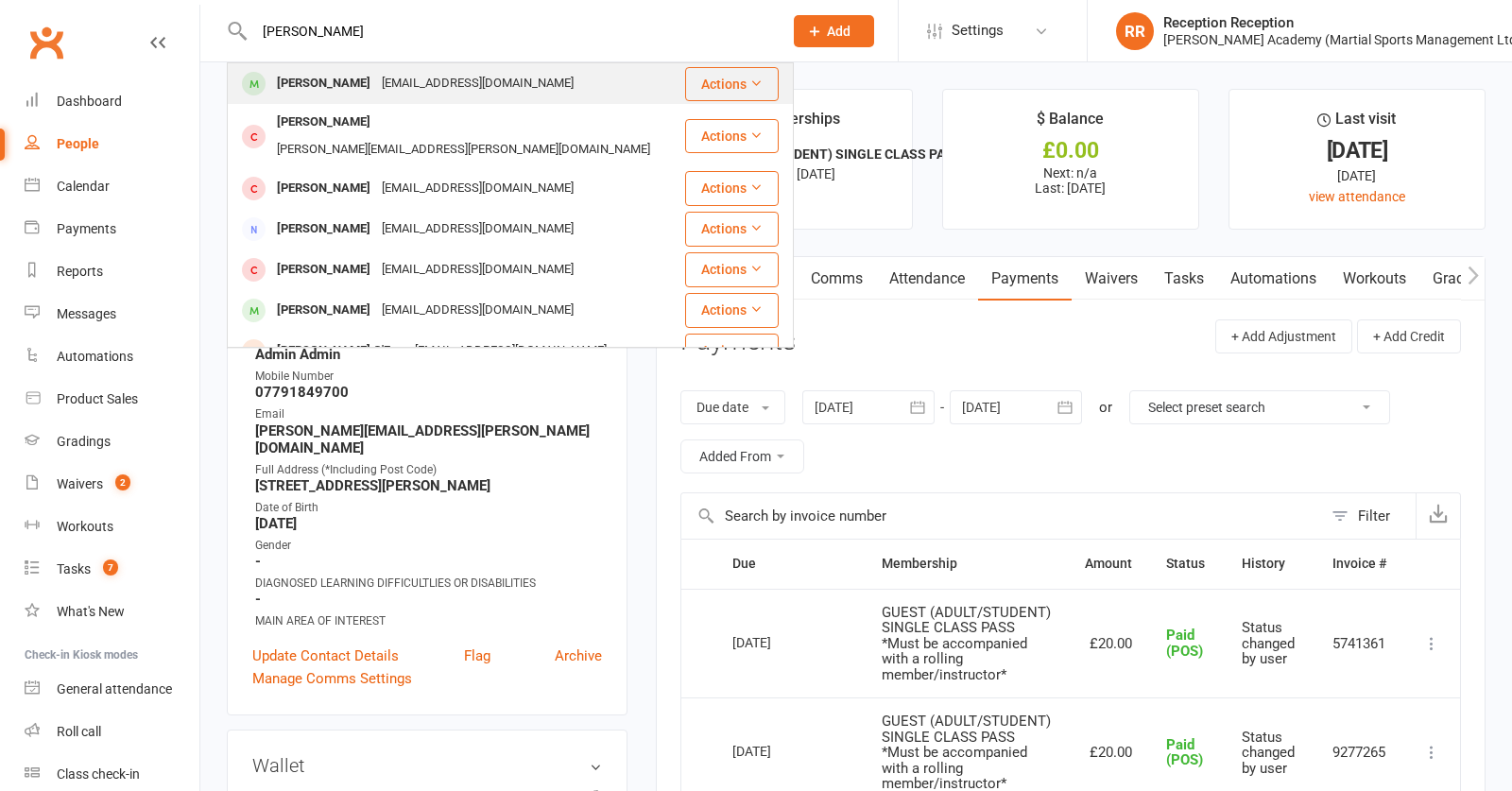
type input "[PERSON_NAME]"
click at [455, 75] on div "[EMAIL_ADDRESS][DOMAIN_NAME]" at bounding box center [477, 83] width 203 height 28
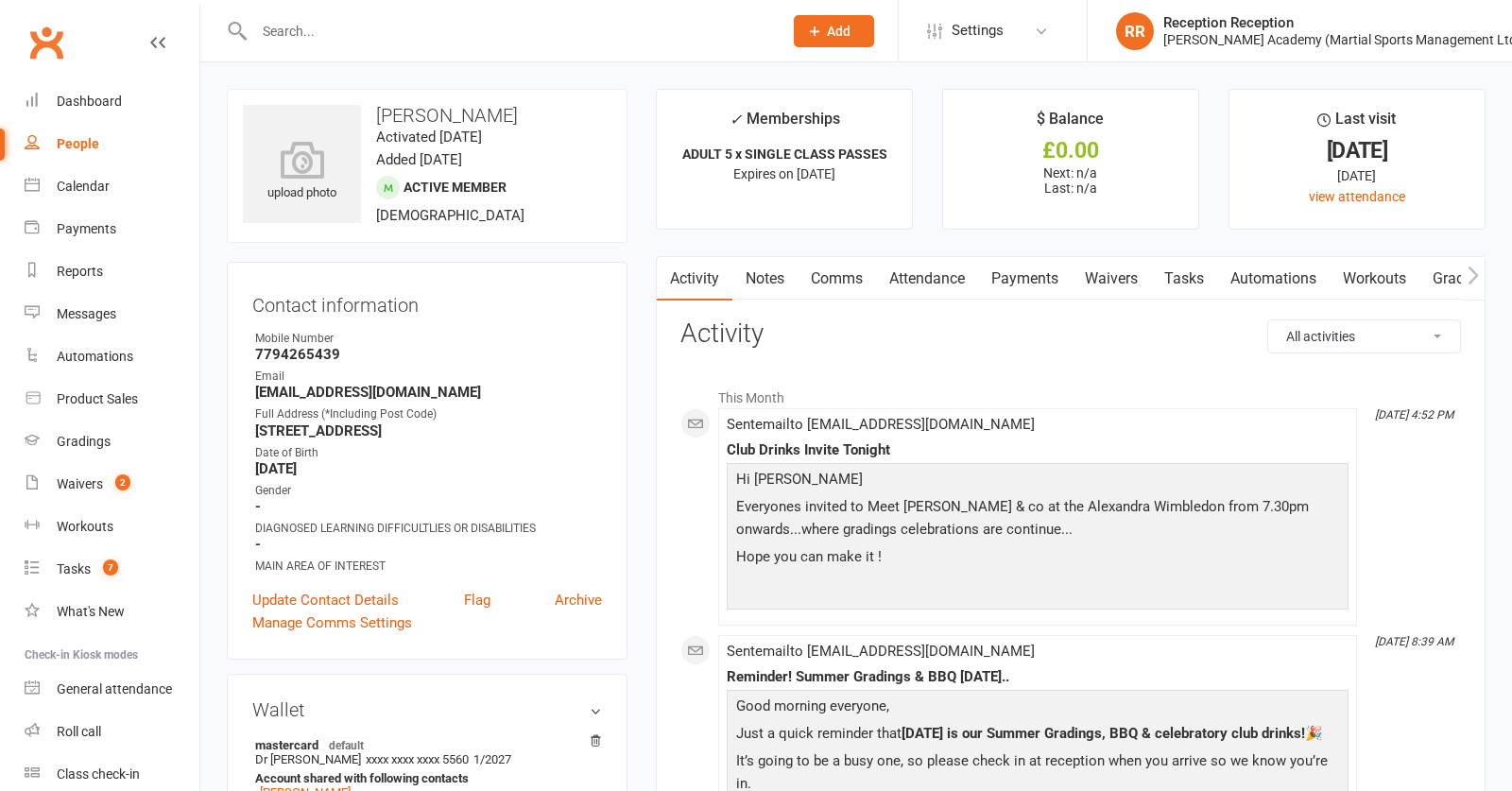
click at [976, 278] on link "Attendance" at bounding box center [926, 279] width 102 height 44
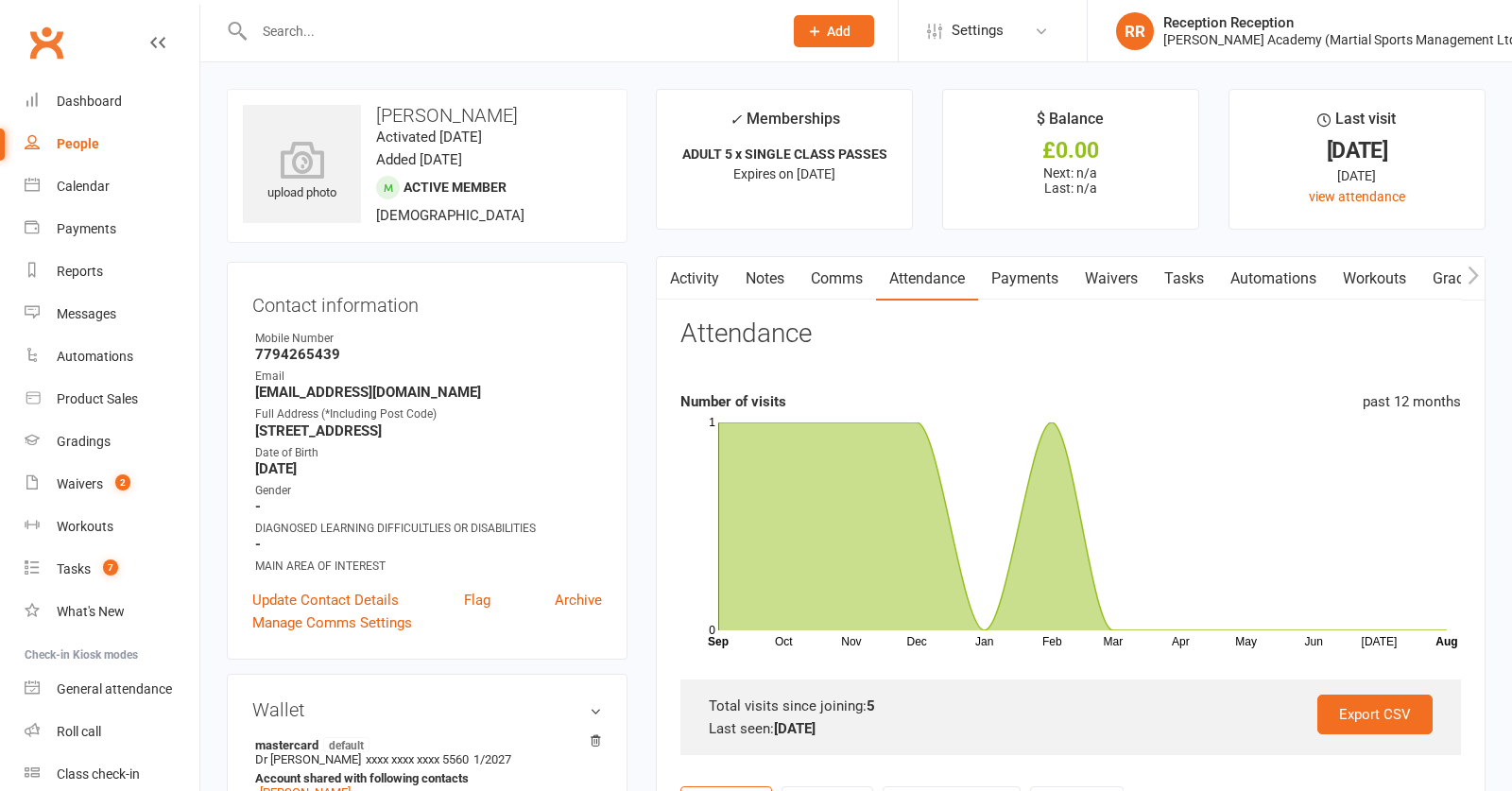
click at [1059, 278] on link "Payments" at bounding box center [1025, 279] width 93 height 44
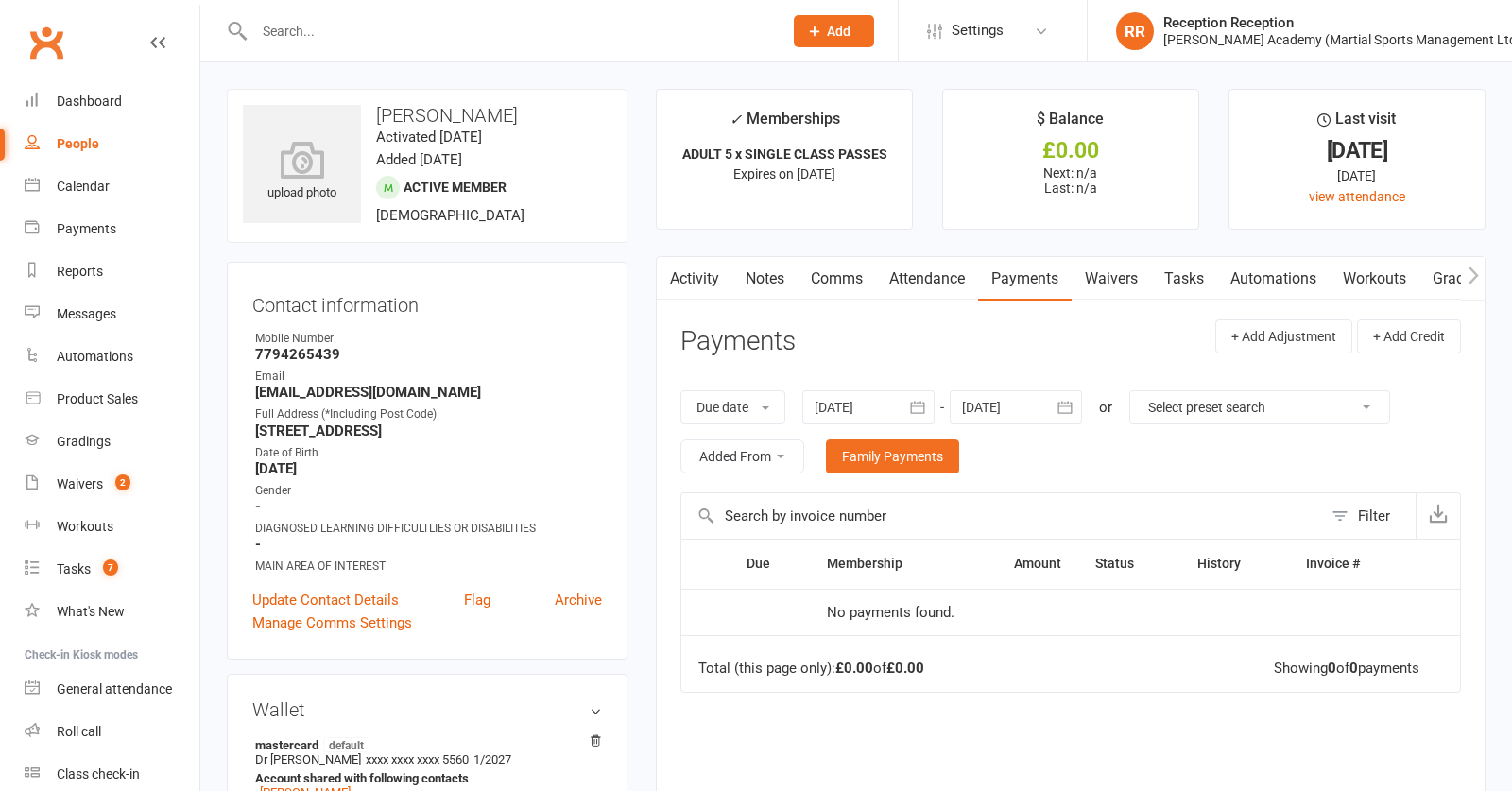
click at [693, 277] on link "Activity" at bounding box center [695, 279] width 76 height 44
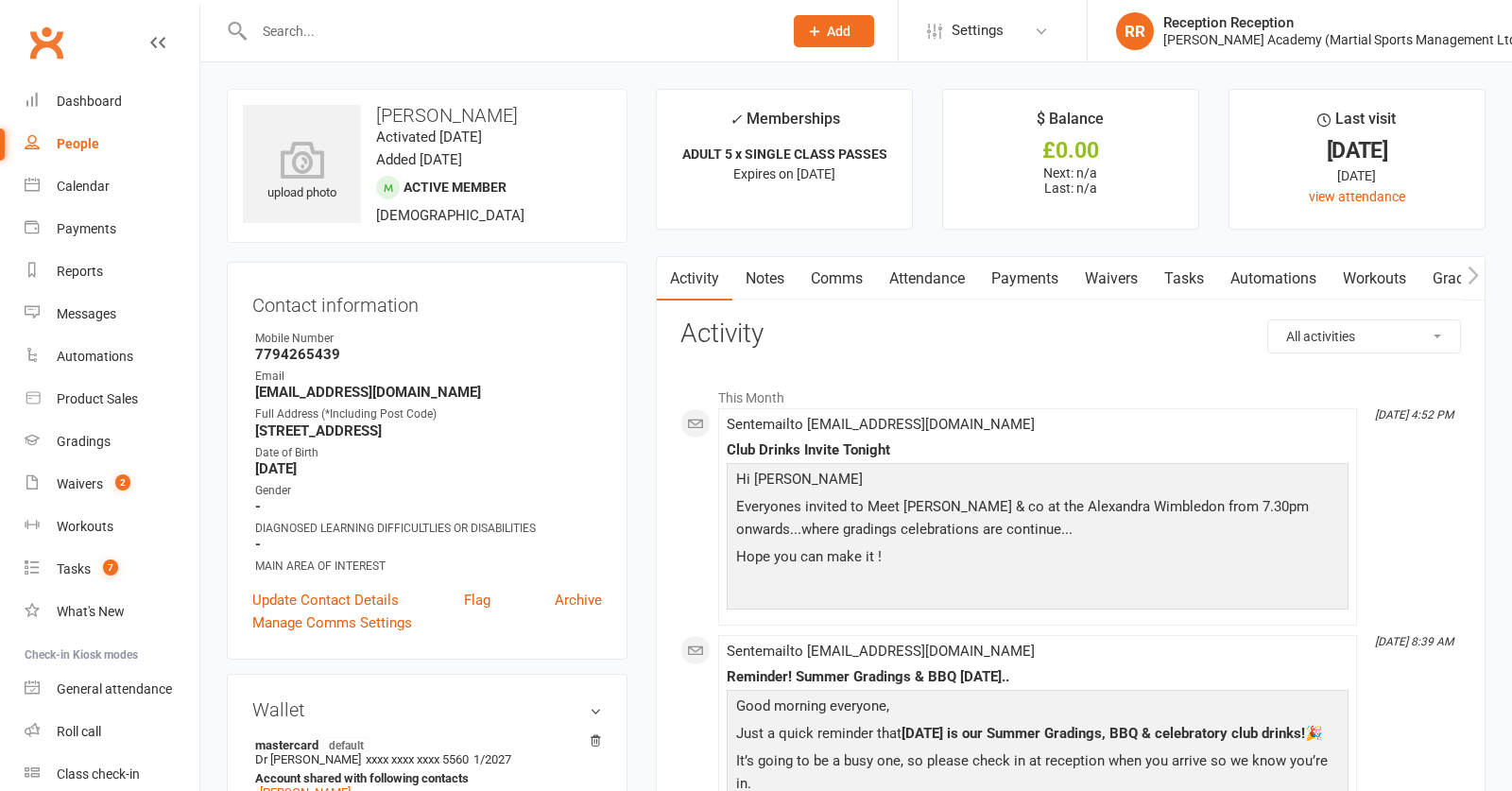
click at [964, 281] on link "Attendance" at bounding box center [926, 279] width 102 height 44
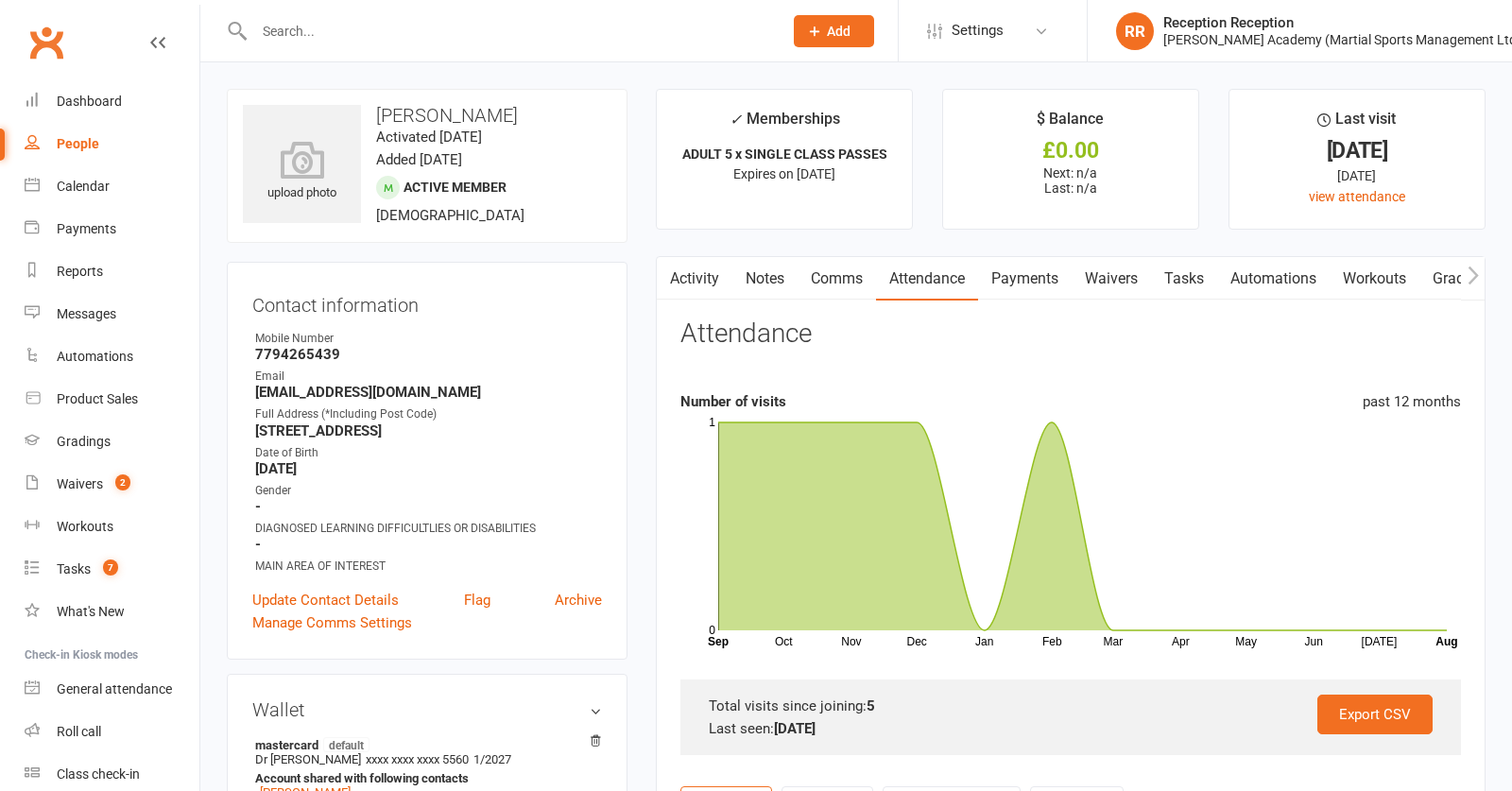
click at [1134, 284] on link "Waivers" at bounding box center [1111, 279] width 80 height 44
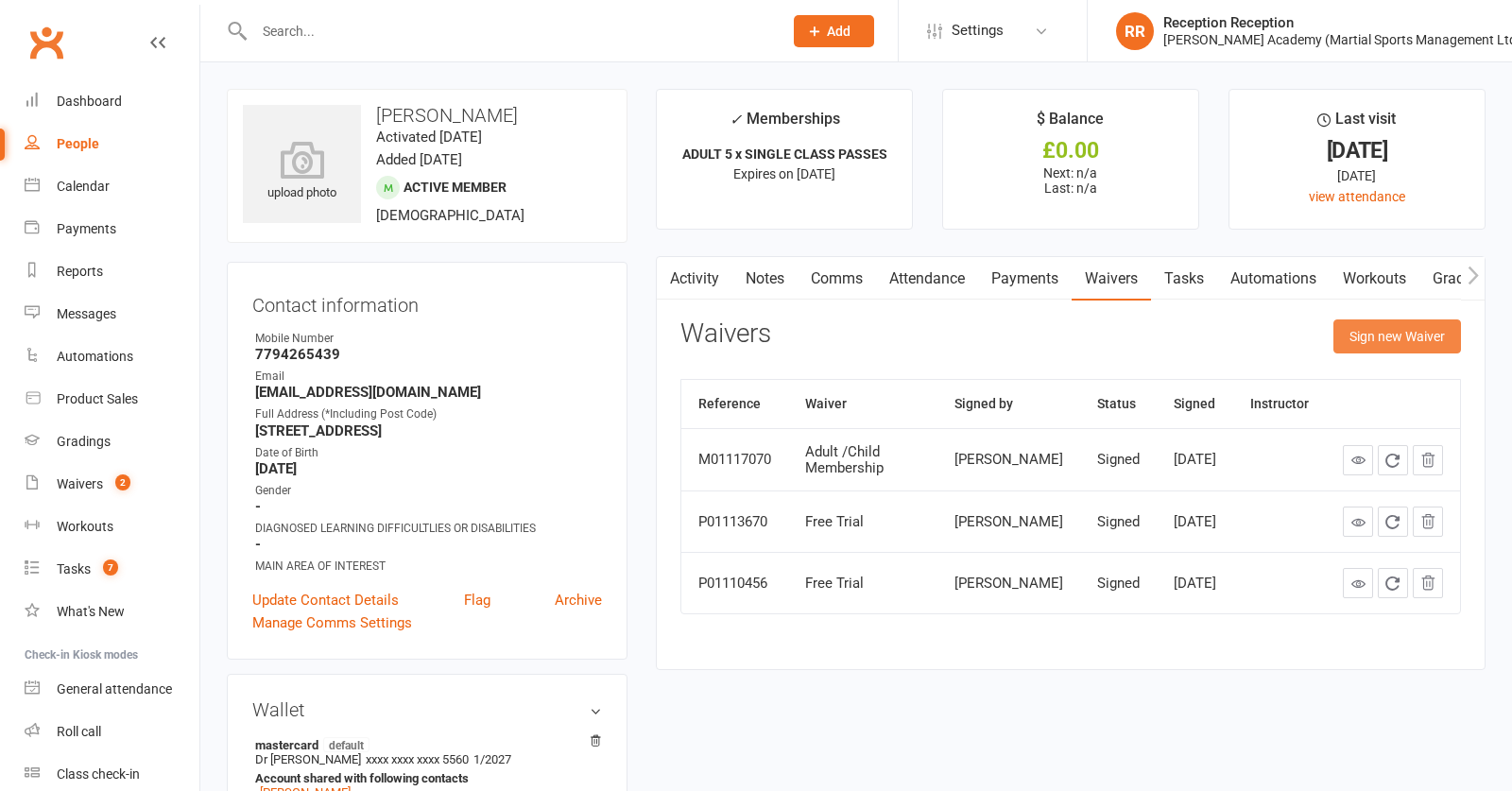
click at [1432, 341] on button "Sign new Waiver" at bounding box center [1397, 336] width 127 height 34
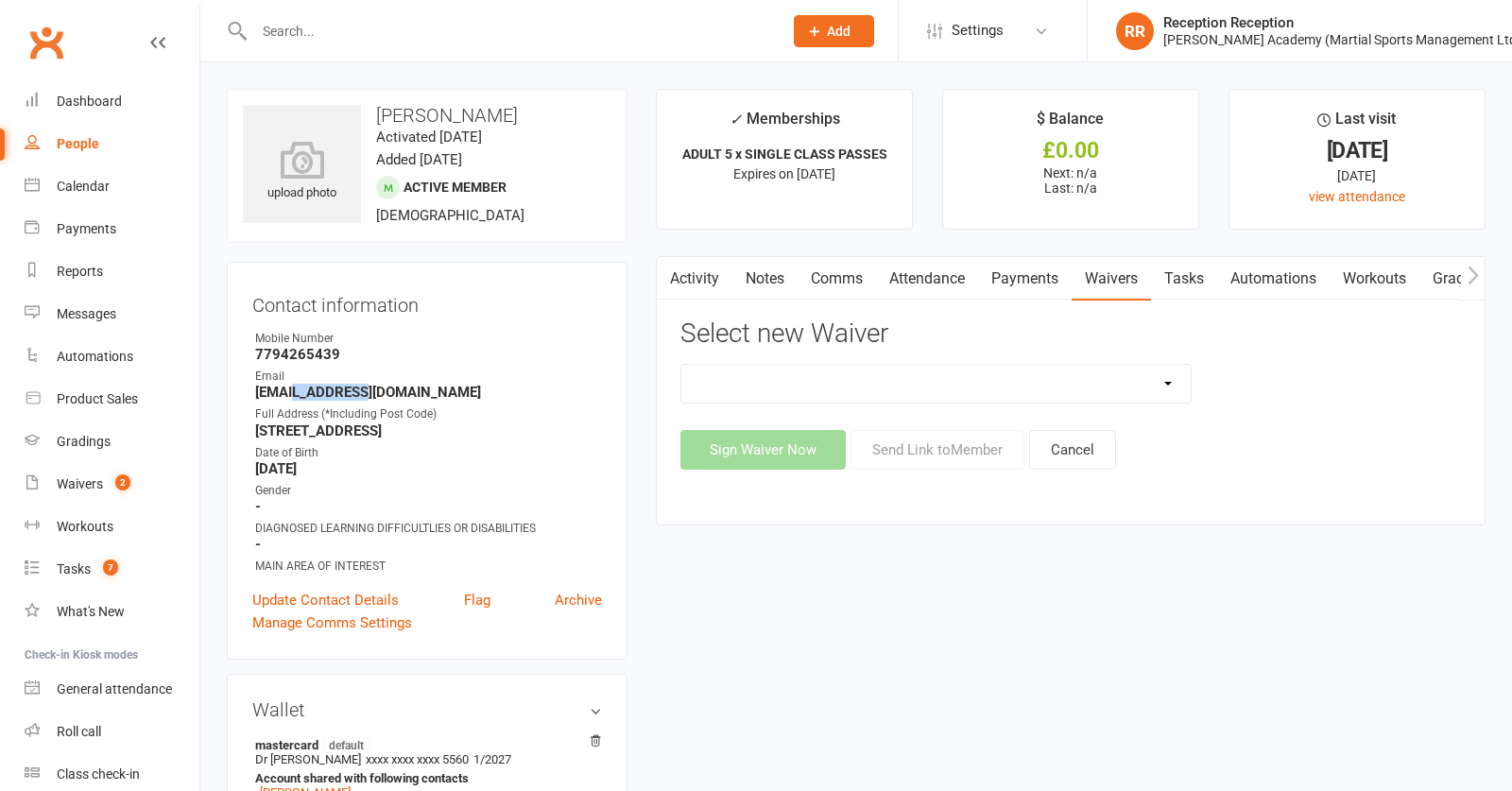
drag, startPoint x: 362, startPoint y: 398, endPoint x: 290, endPoint y: 398, distance: 72.0
click at [290, 398] on strong "[EMAIL_ADDRESS][DOMAIN_NAME]" at bounding box center [428, 392] width 347 height 17
click at [260, 399] on strong "[EMAIL_ADDRESS][DOMAIN_NAME]" at bounding box center [428, 392] width 347 height 17
click at [276, 397] on strong "[EMAIL_ADDRESS][DOMAIN_NAME]" at bounding box center [428, 392] width 347 height 17
click at [291, 394] on strong "[EMAIL_ADDRESS][DOMAIN_NAME]" at bounding box center [428, 392] width 347 height 17
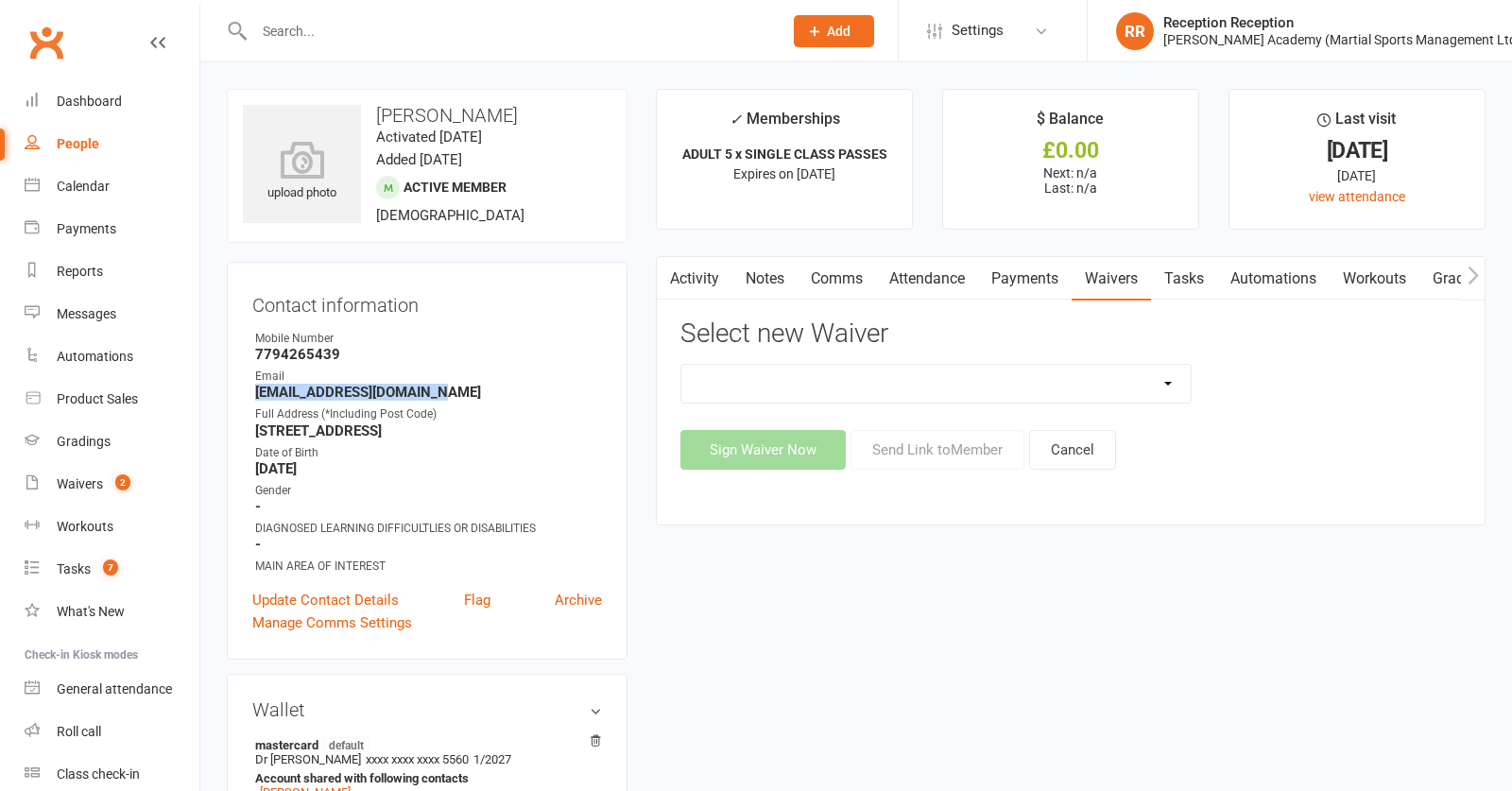
drag, startPoint x: 436, startPoint y: 396, endPoint x: 224, endPoint y: 396, distance: 212.0
drag, startPoint x: 225, startPoint y: 397, endPoint x: 294, endPoint y: 415, distance: 71.3
click at [1060, 475] on div "Activity Notes Comms Attendance Payments Waivers Tasks Automations Workouts Gra…" at bounding box center [1071, 391] width 830 height 268
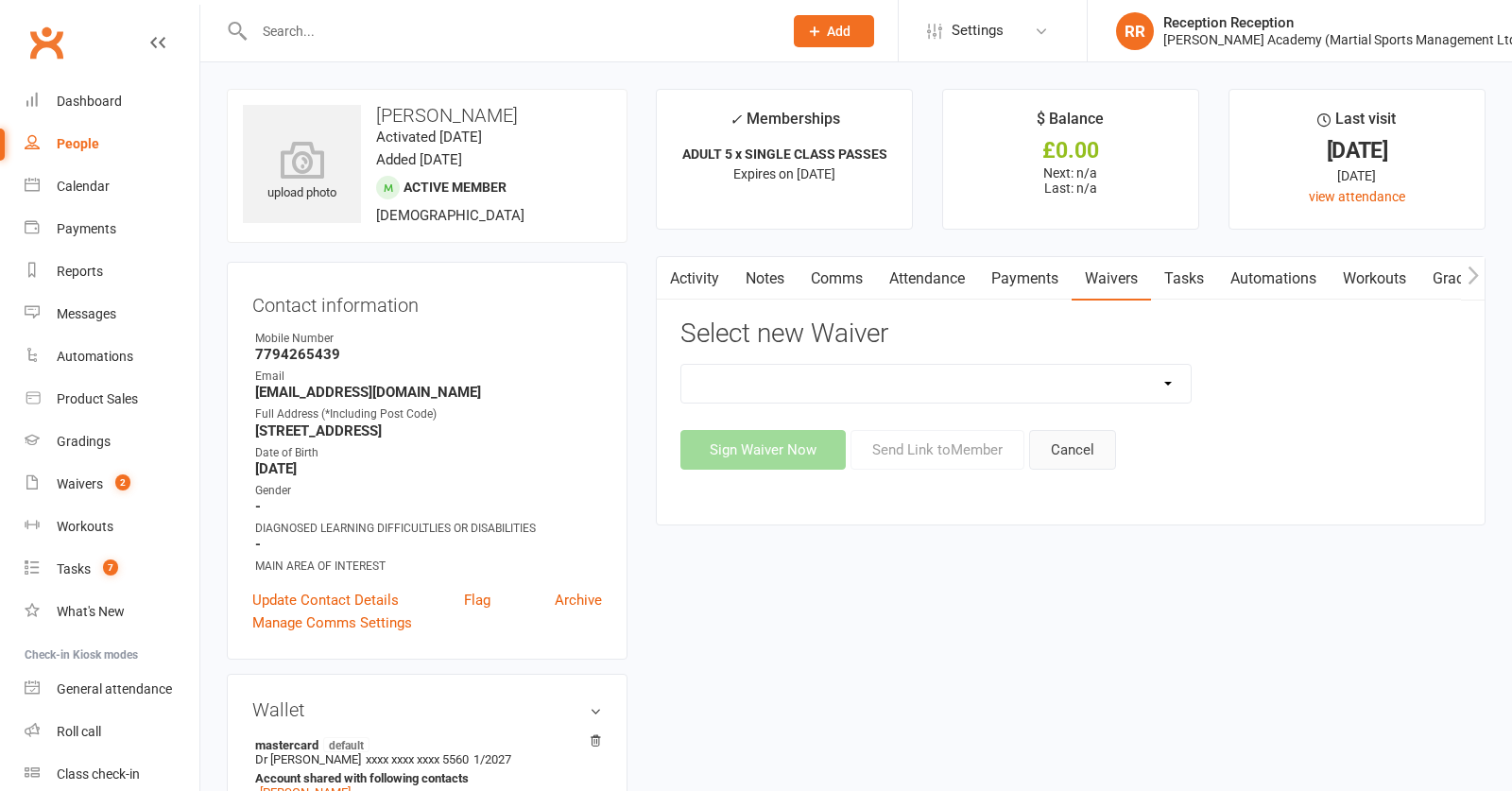
click at [1063, 461] on button "Cancel" at bounding box center [1072, 450] width 86 height 40
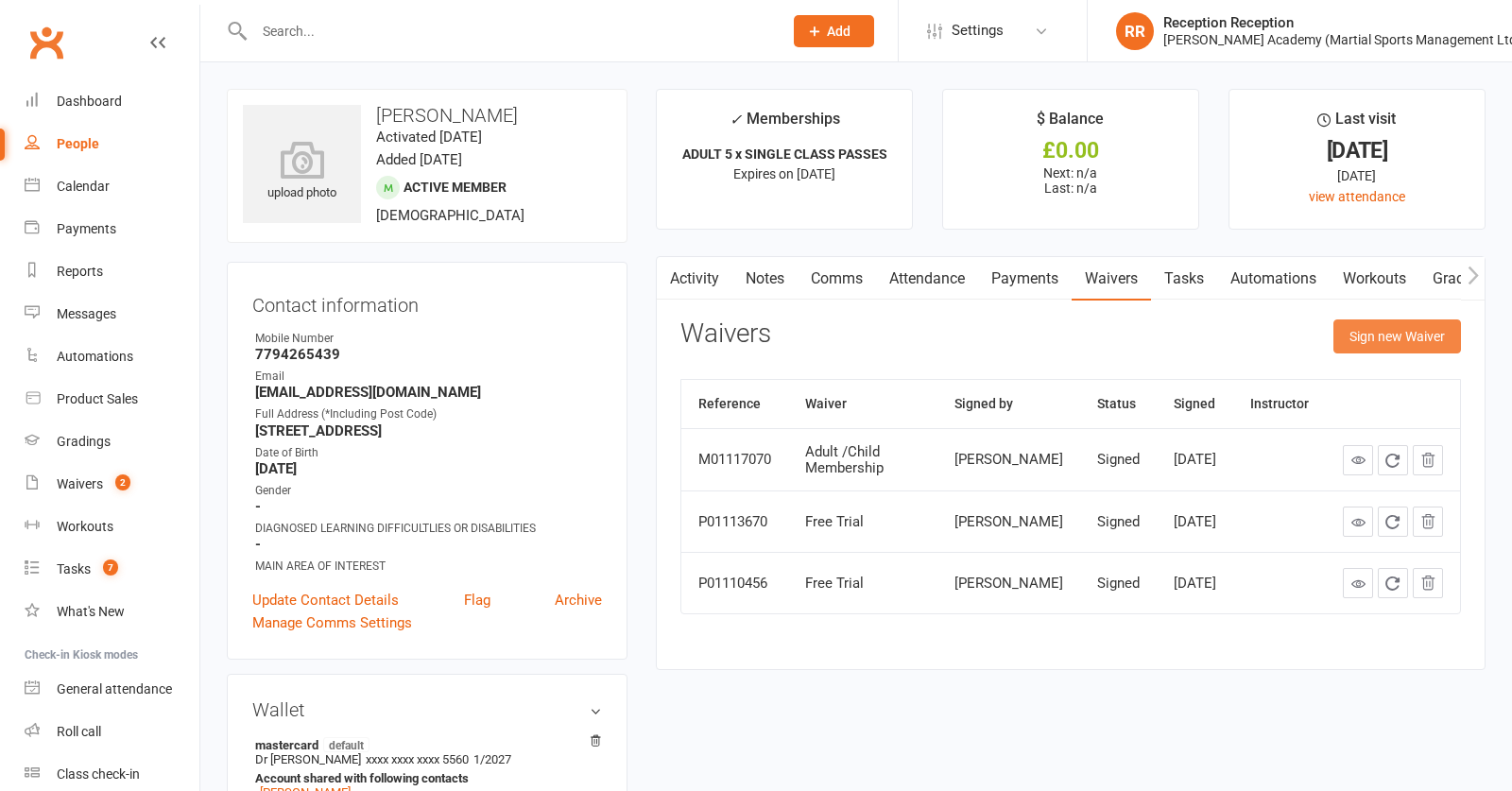
click at [1430, 347] on button "Sign new Waiver" at bounding box center [1397, 336] width 127 height 34
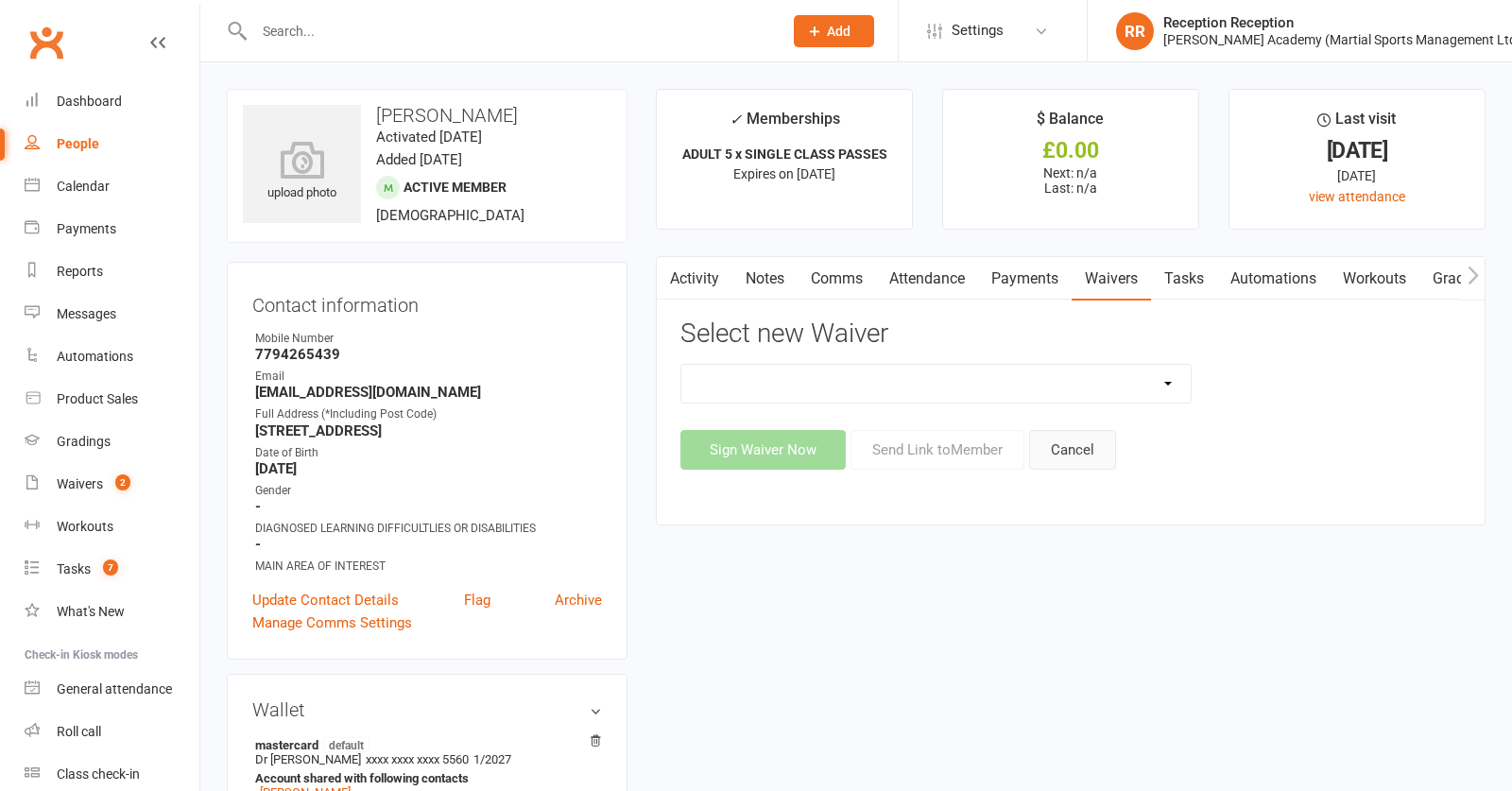
click at [1109, 449] on button "Cancel" at bounding box center [1072, 450] width 86 height 40
